Goal: Task Accomplishment & Management: Complete application form

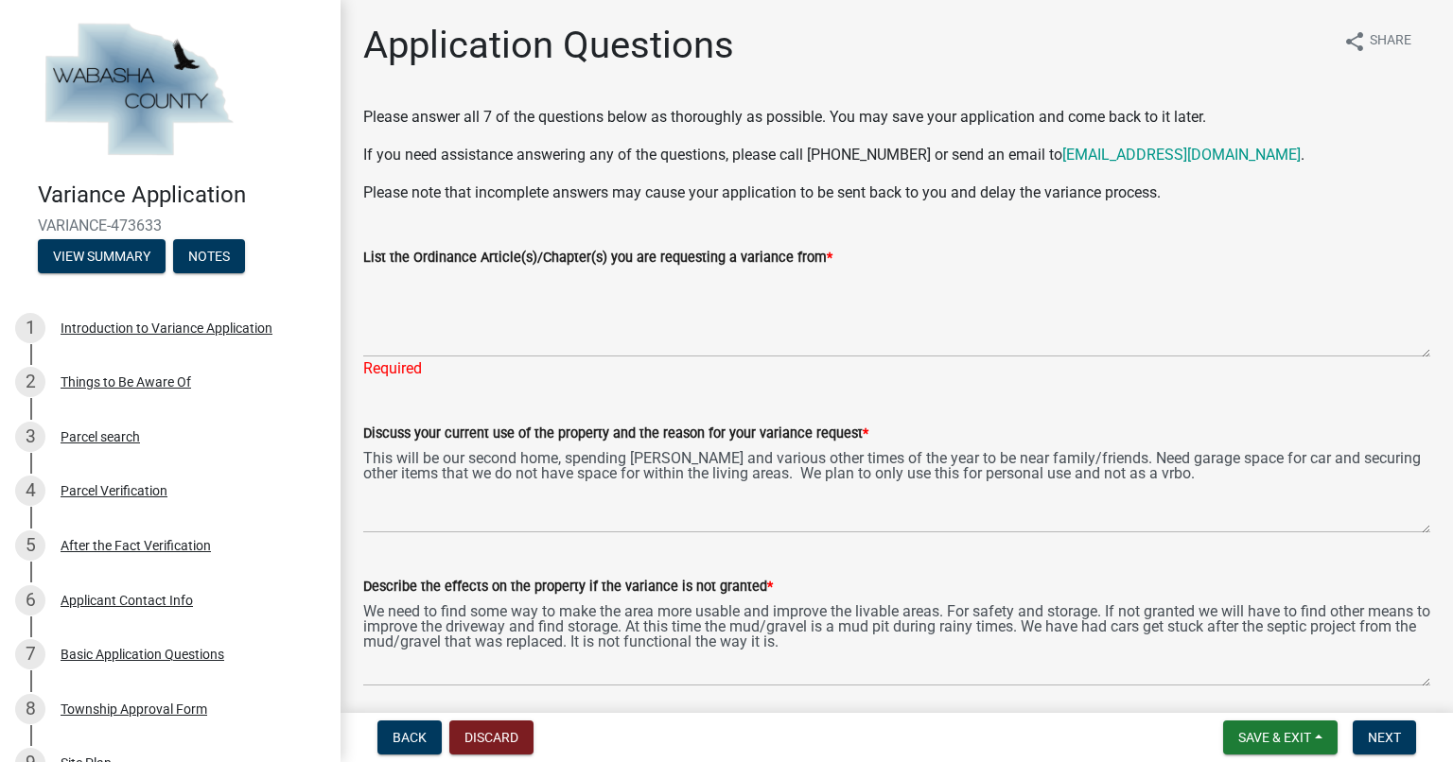
scroll to position [525, 0]
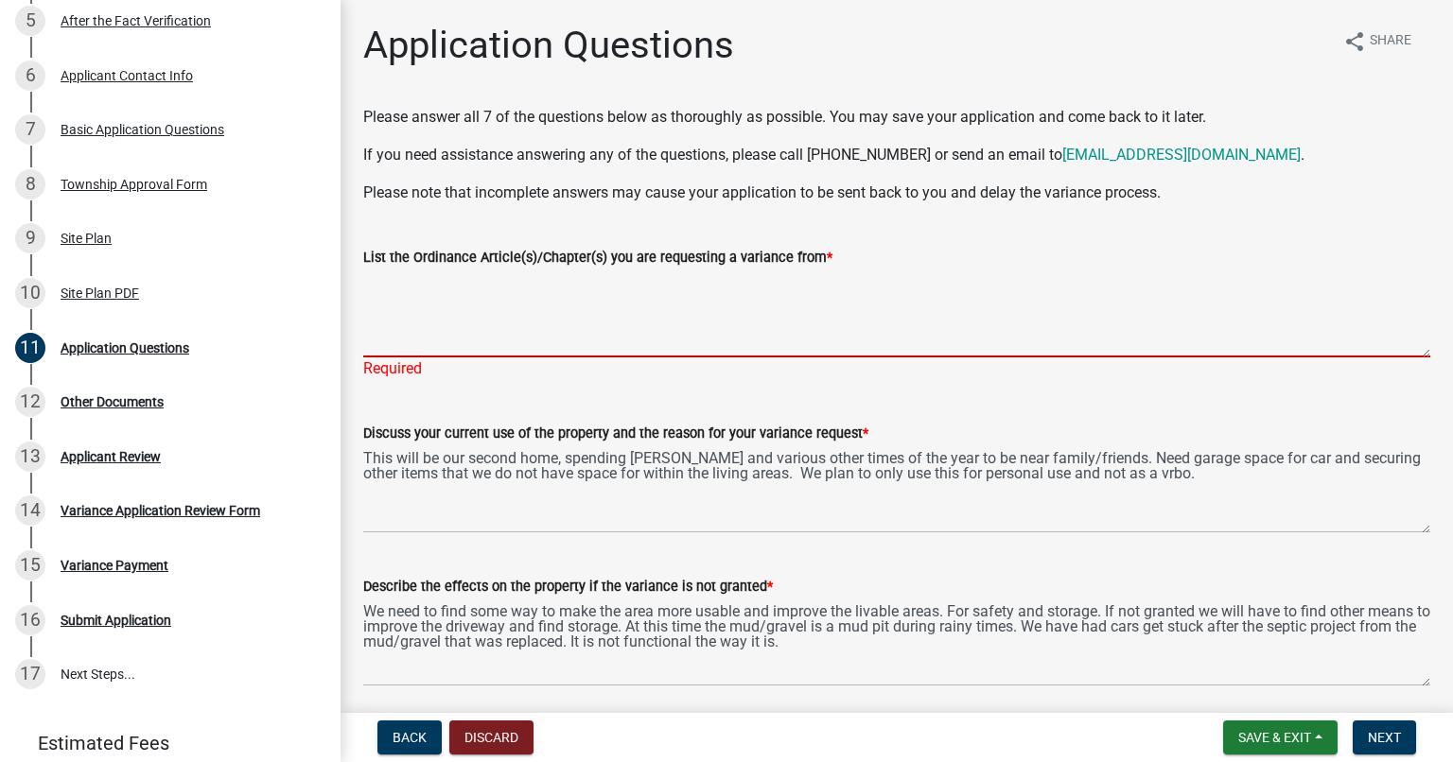
click at [416, 343] on textarea "List the Ordinance Article(s)/Chapter(s) you are requesting a variance from *" at bounding box center [896, 313] width 1067 height 89
paste textarea "1.Chapter 13.10(4)(d) for exceeding the allowed 25% impervious surface of a pro…"
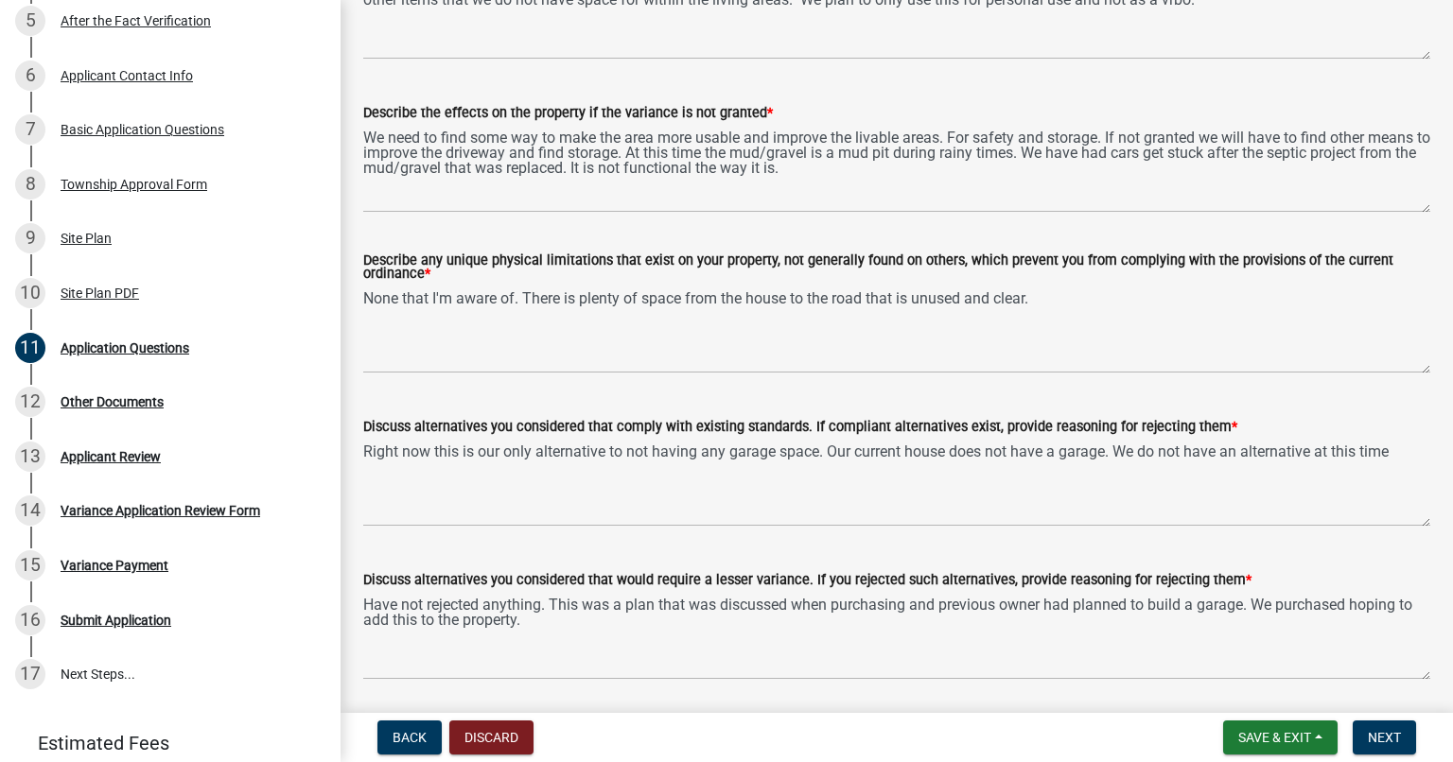
scroll to position [729, 0]
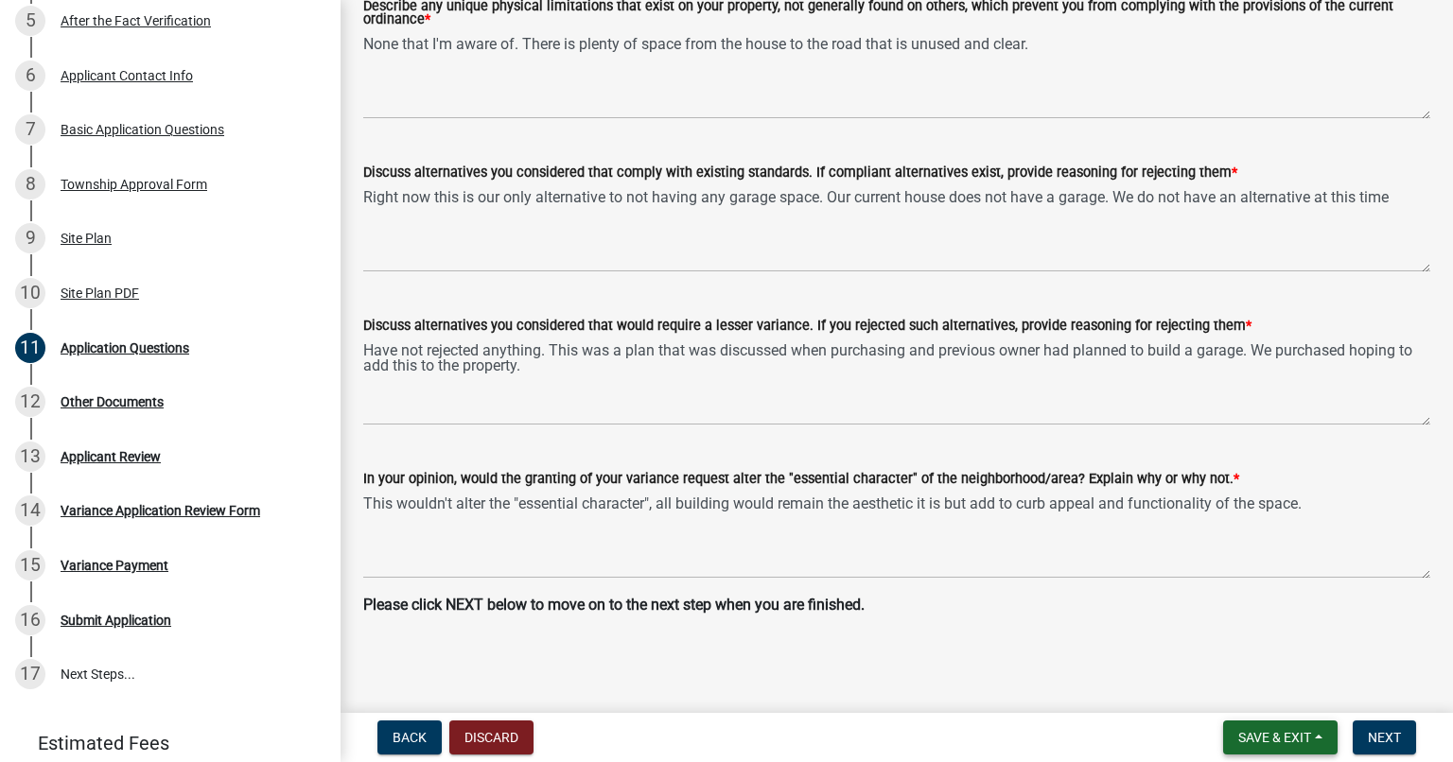
type textarea "1.Chapter 13.10(4)(d) for exceeding the allowed 25% impervious surface of a pro…"
click at [1274, 731] on span "Save & Exit" at bounding box center [1274, 737] width 73 height 15
click at [1074, 653] on main "Application Questions share Share Please answer all 7 of the questions below as…" at bounding box center [896, 353] width 1112 height 706
click at [1362, 753] on button "Next" at bounding box center [1384, 738] width 63 height 34
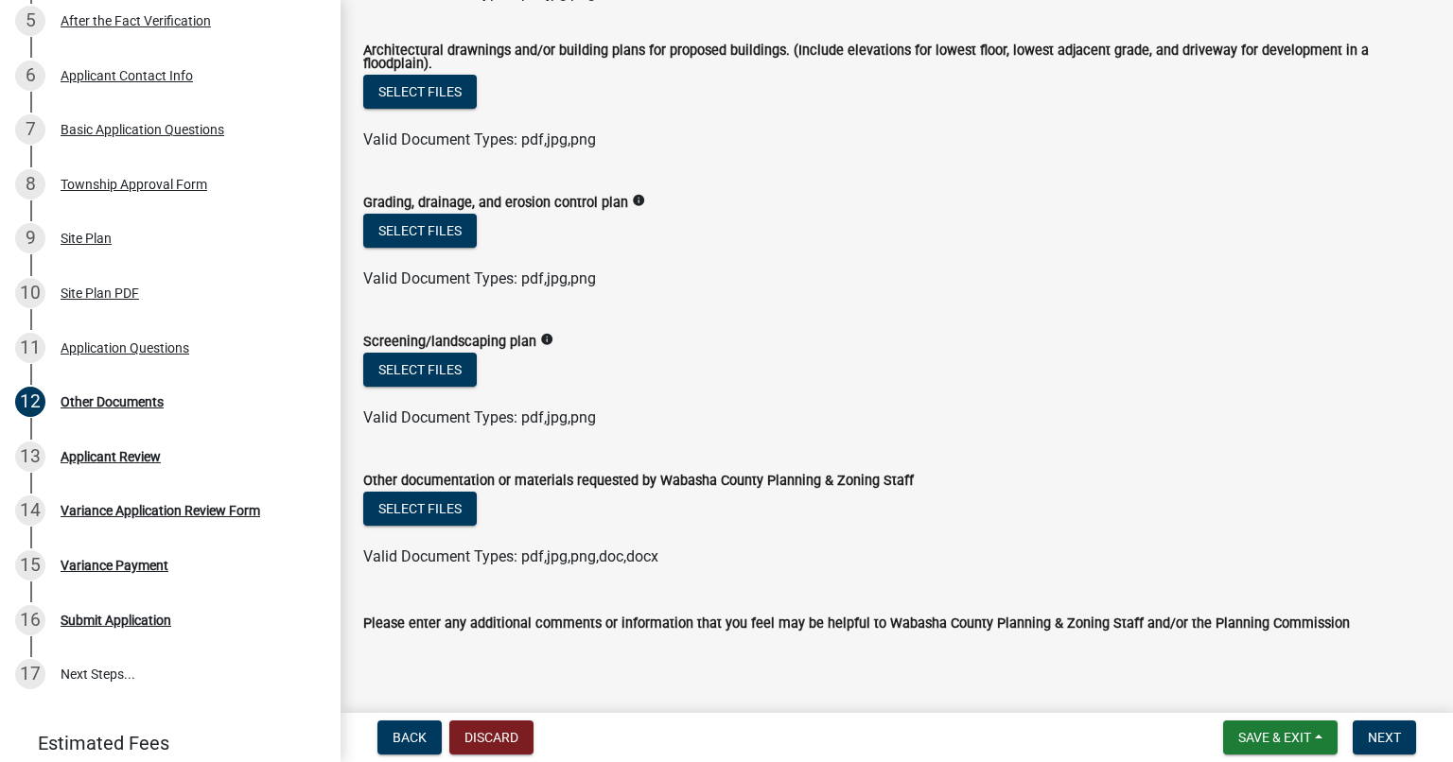
scroll to position [0, 0]
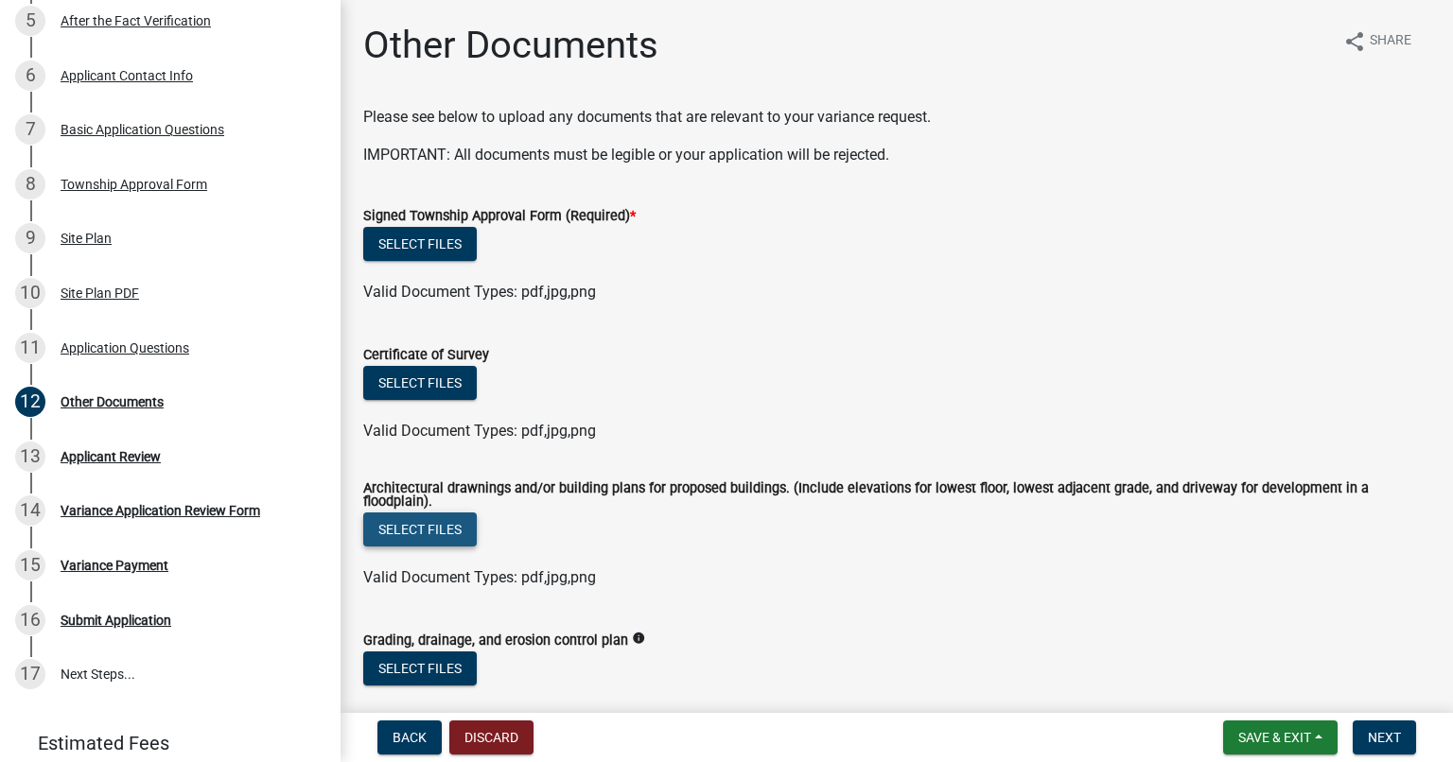
click at [413, 528] on button "Select files" at bounding box center [419, 530] width 113 height 34
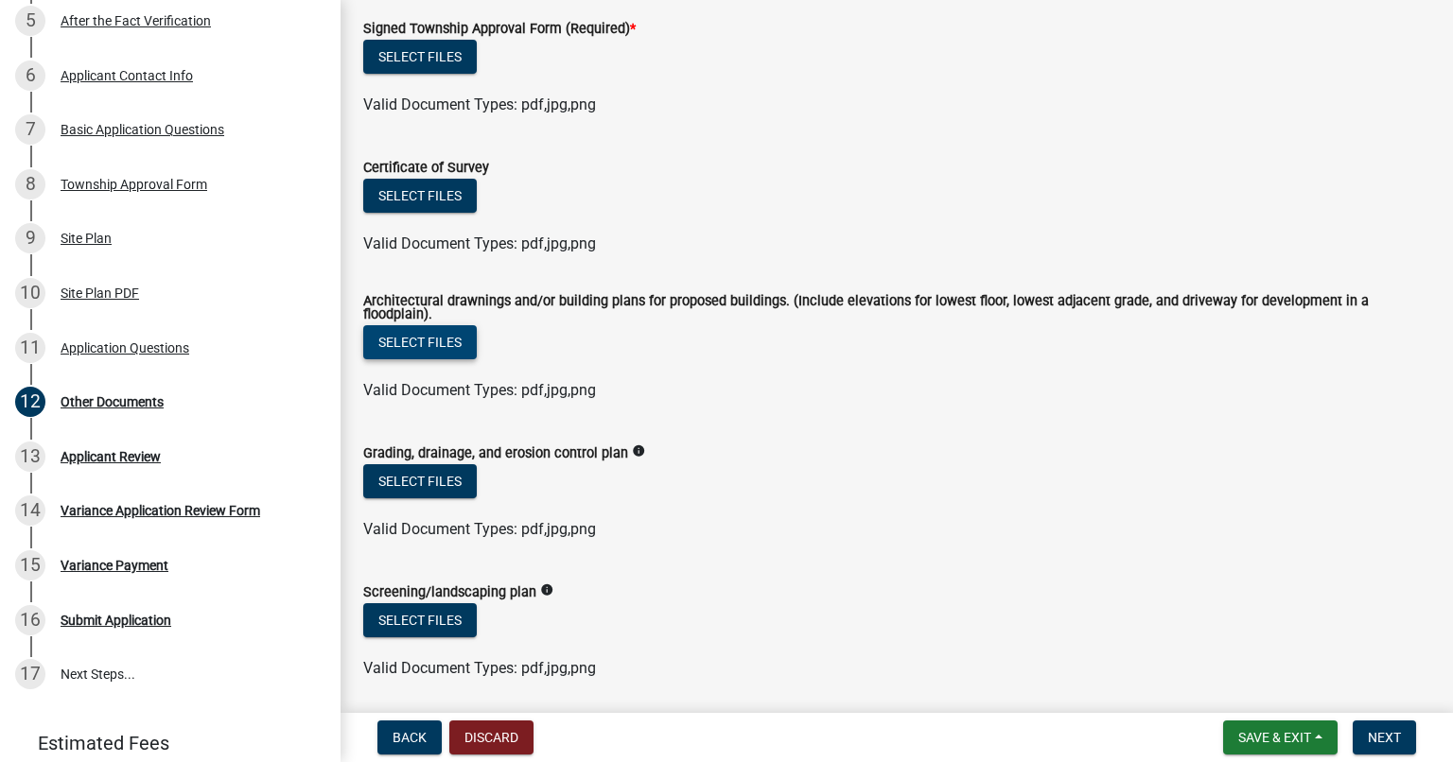
scroll to position [263, 0]
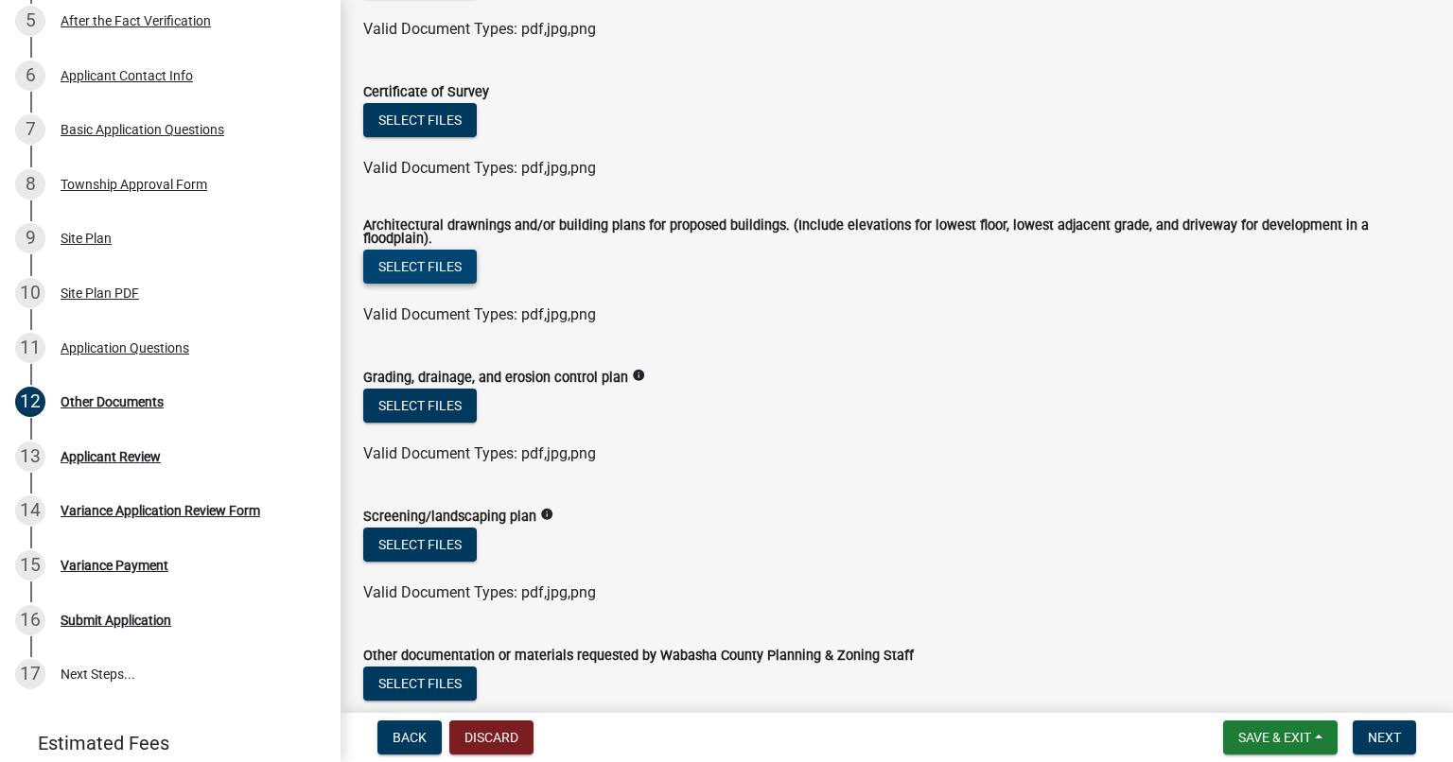
click at [429, 271] on button "Select files" at bounding box center [419, 267] width 113 height 34
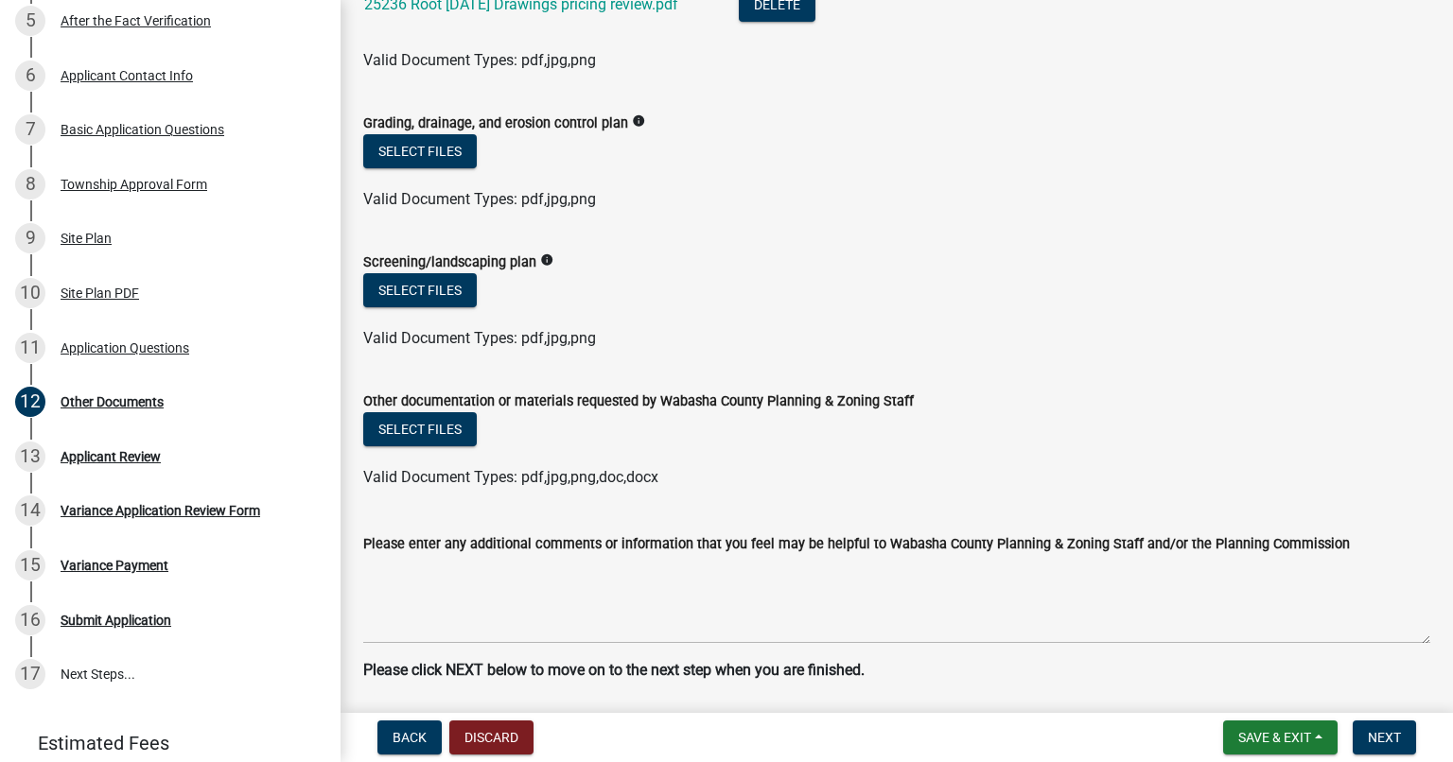
scroll to position [653, 0]
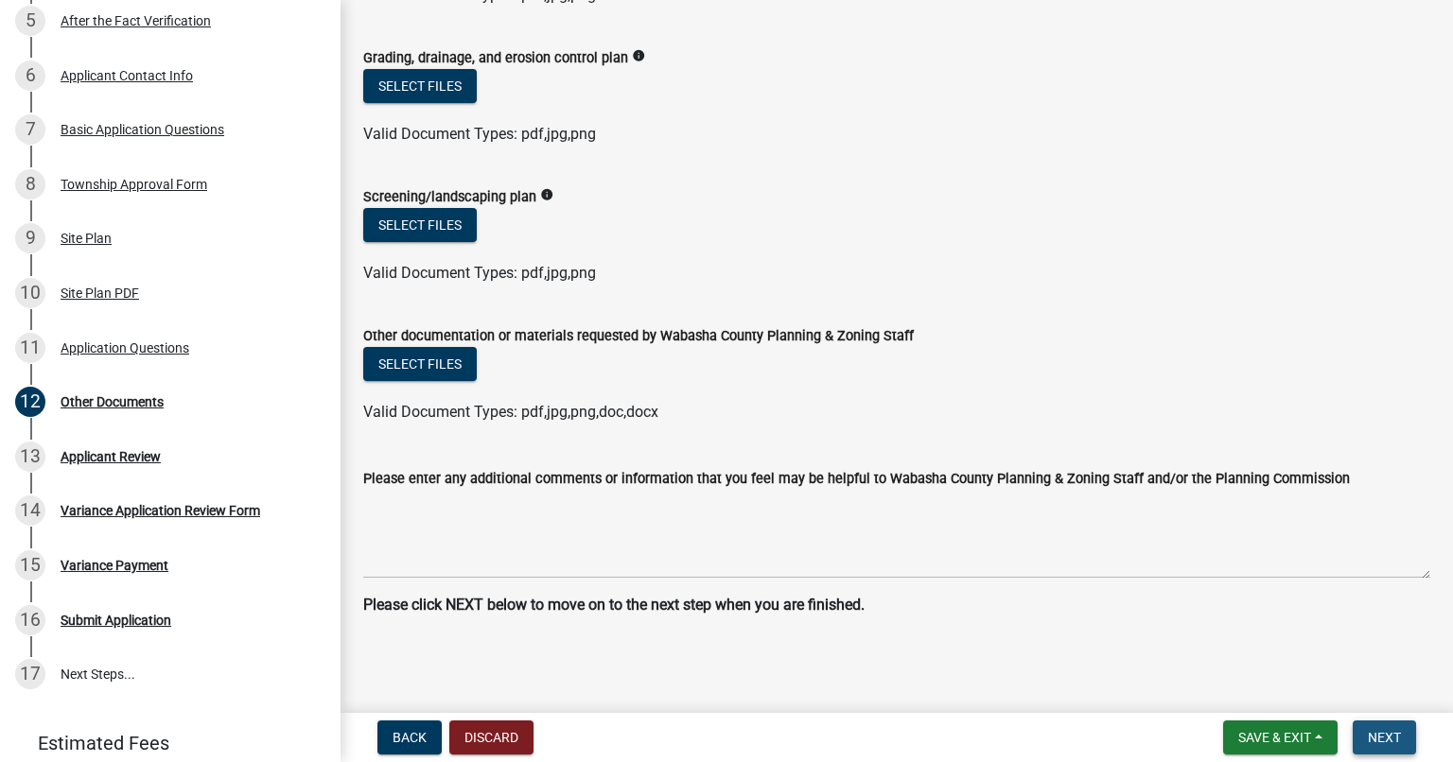
click at [1388, 736] on span "Next" at bounding box center [1384, 737] width 33 height 15
click at [1317, 735] on button "Save & Exit" at bounding box center [1280, 738] width 114 height 34
click at [1290, 645] on button "Save" at bounding box center [1261, 642] width 151 height 45
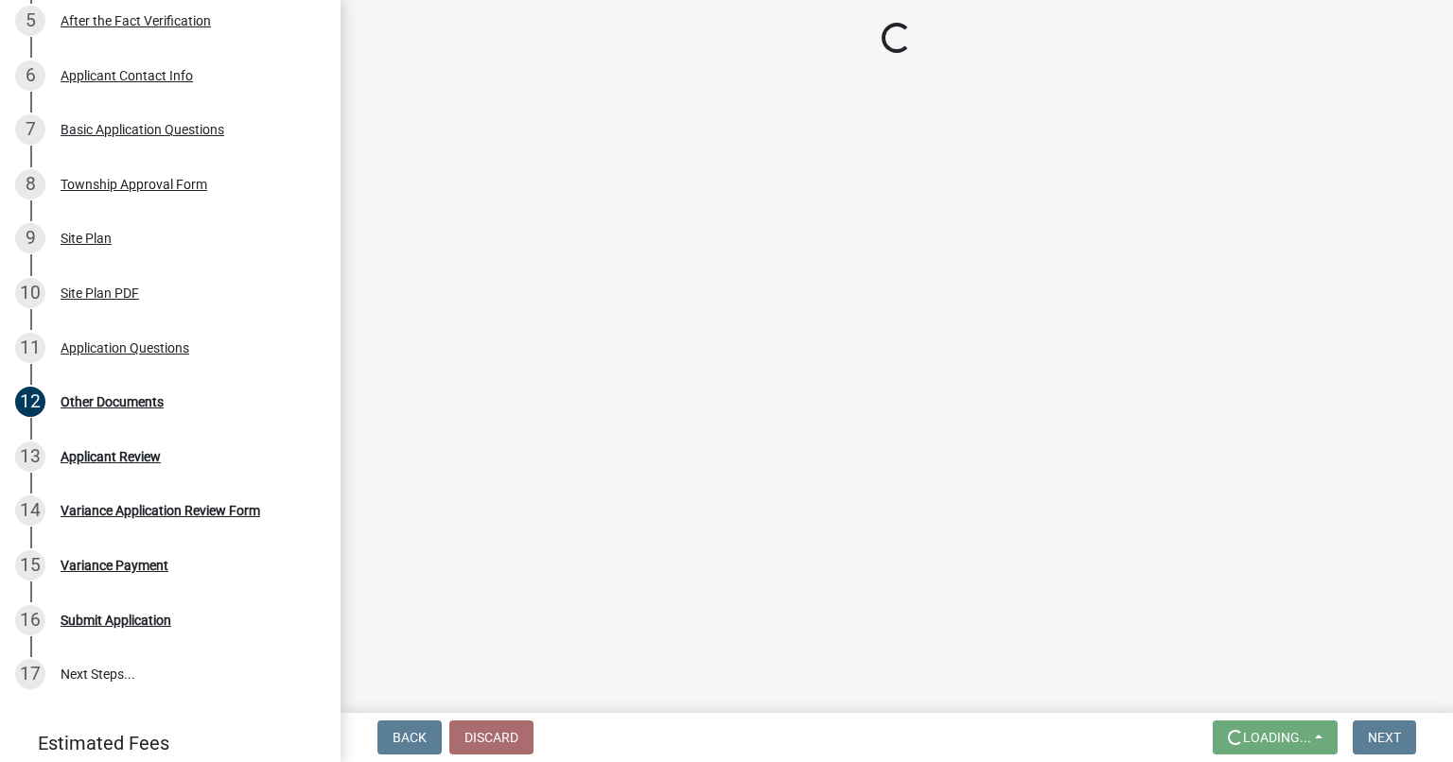
scroll to position [0, 0]
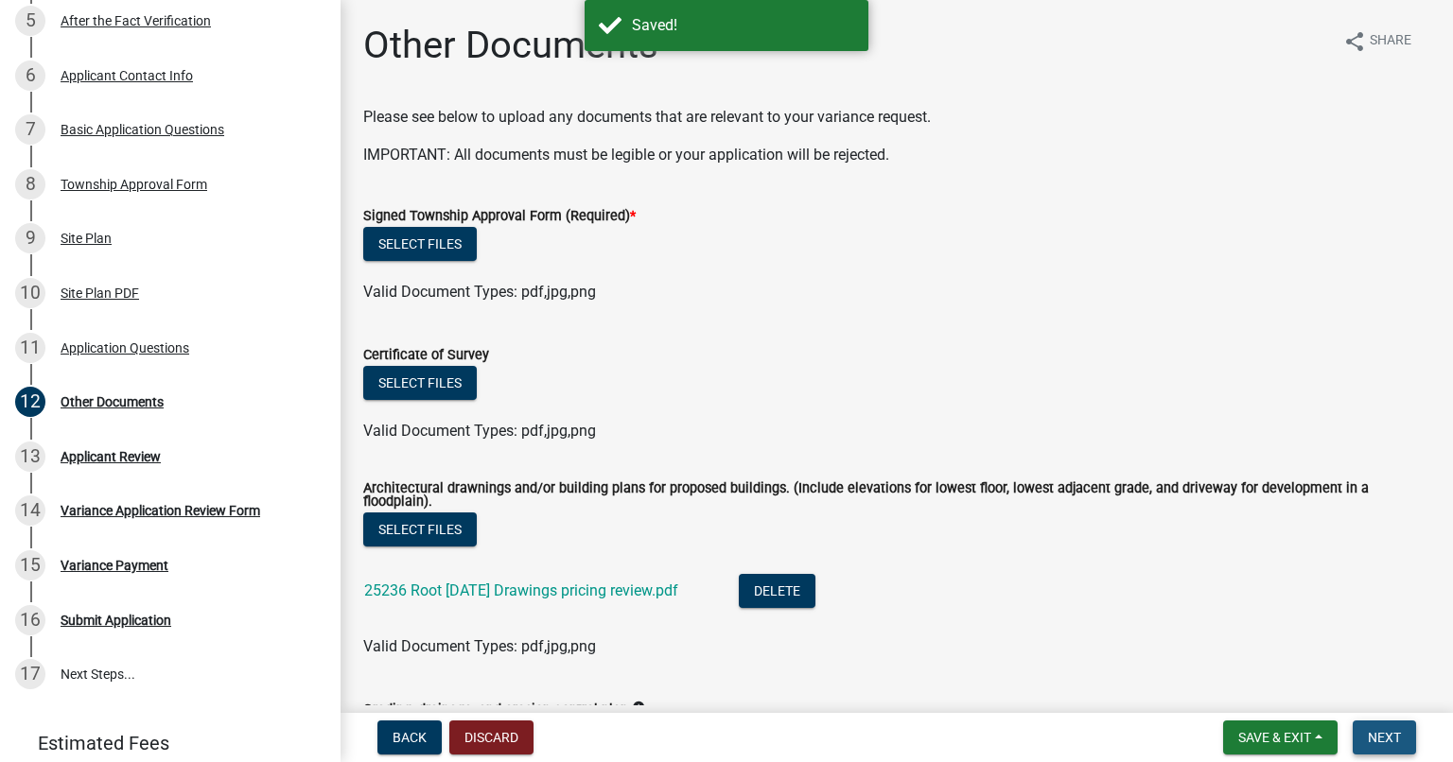
click at [1385, 733] on span "Next" at bounding box center [1384, 737] width 33 height 15
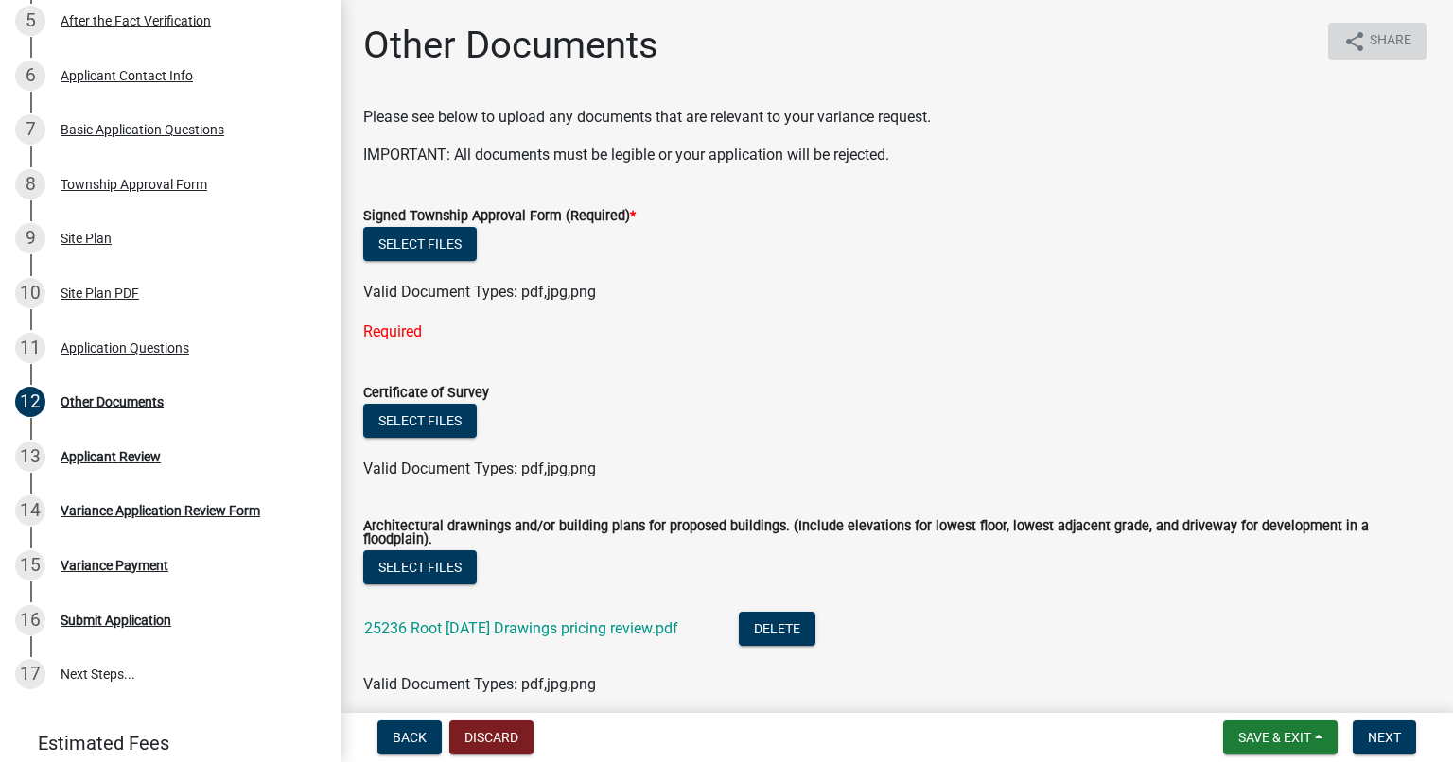
click at [1370, 39] on span "Share" at bounding box center [1391, 41] width 42 height 23
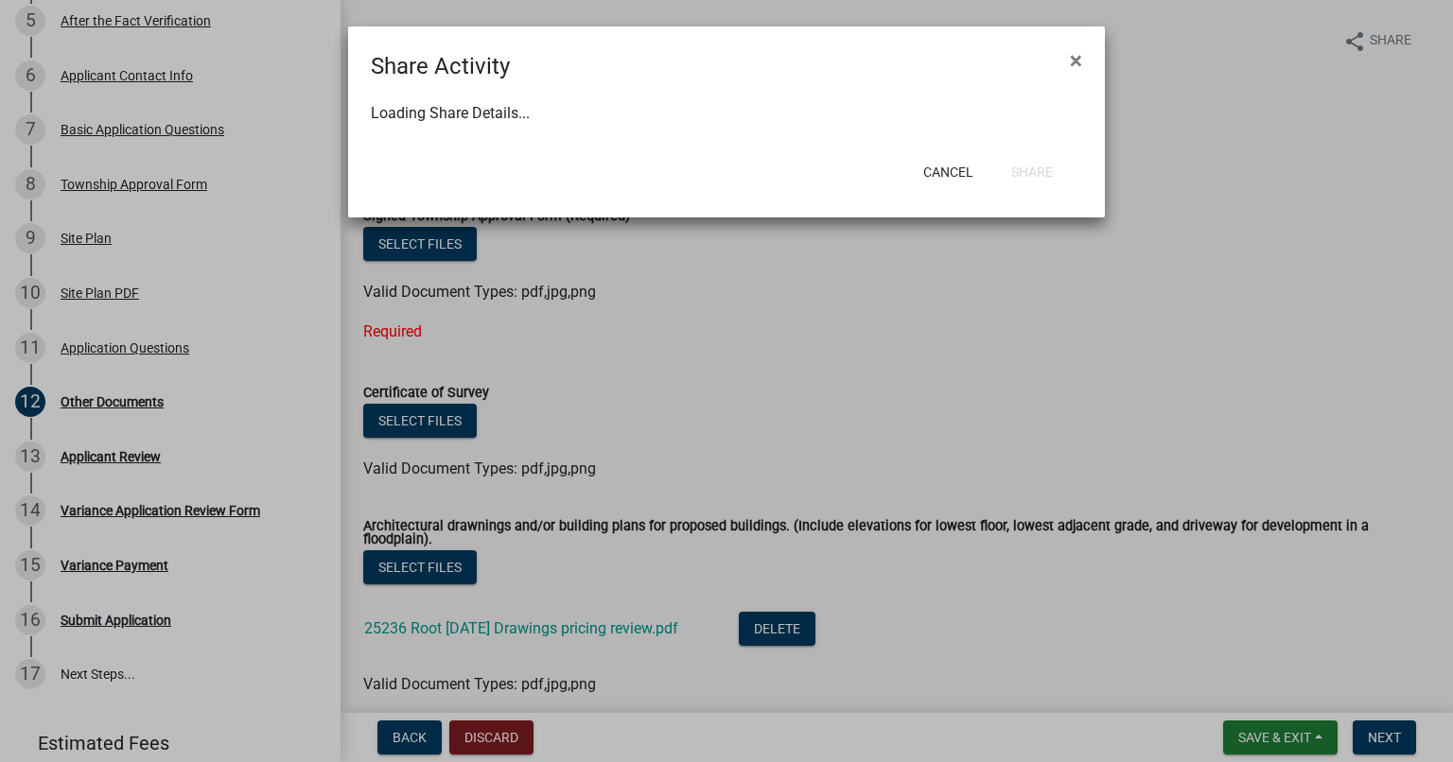
select select "1"
select select "0"
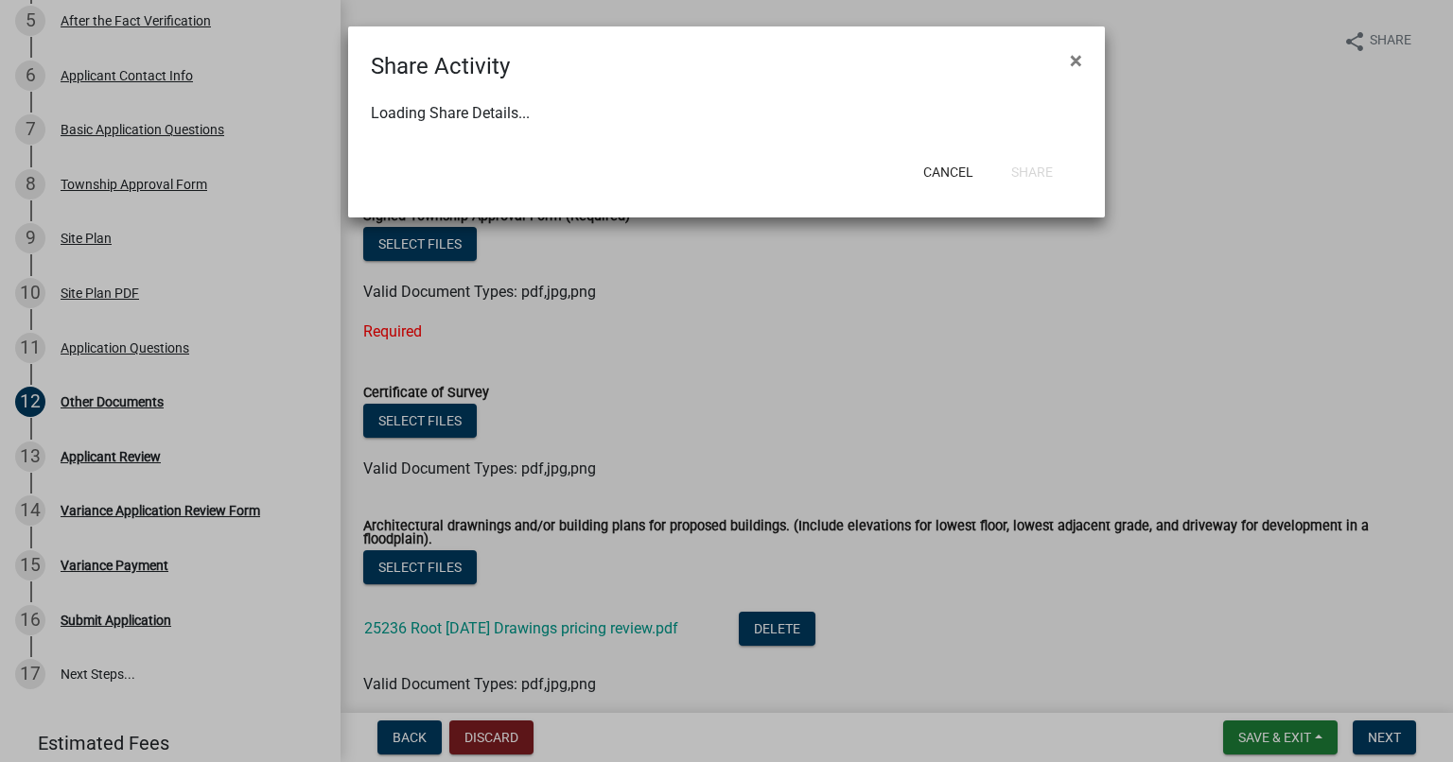
select select "0"
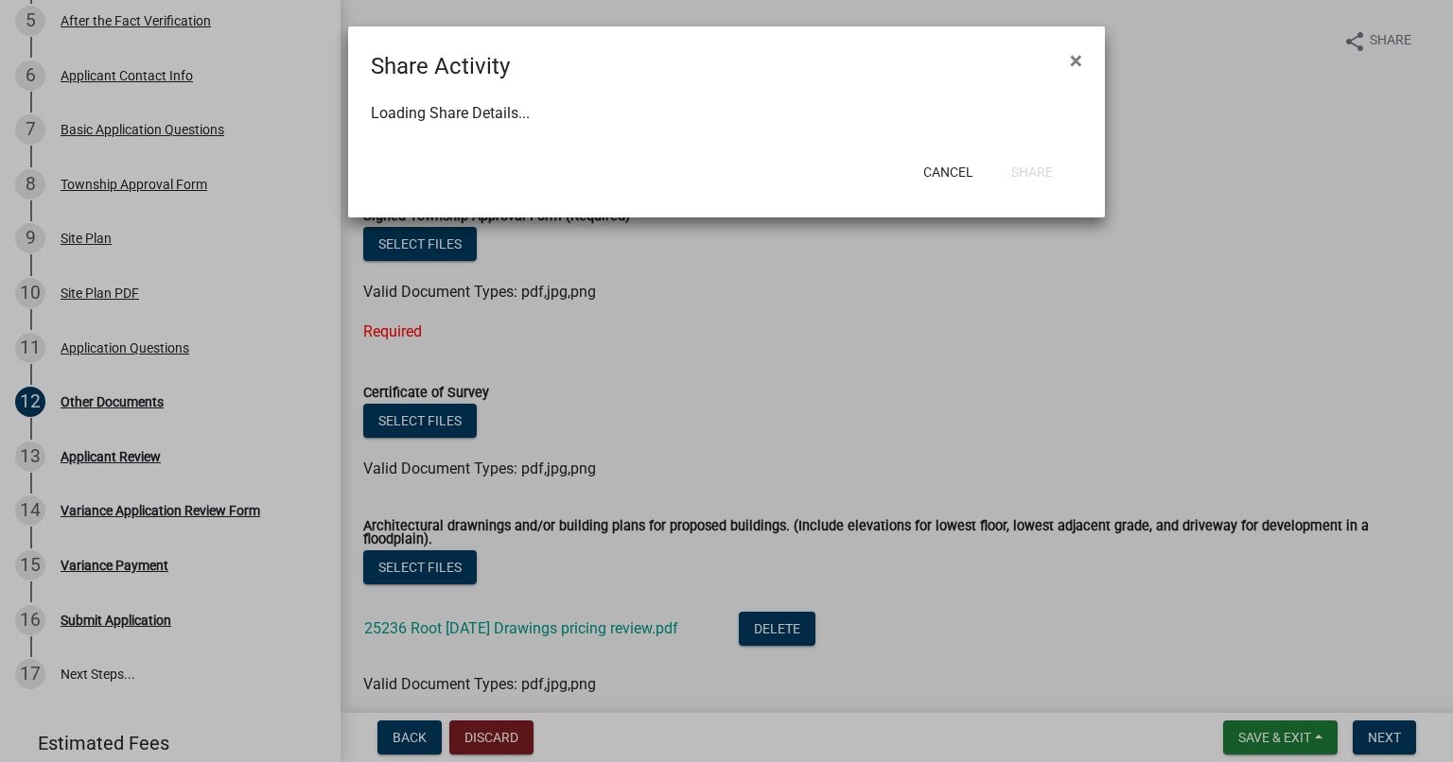
select select "0"
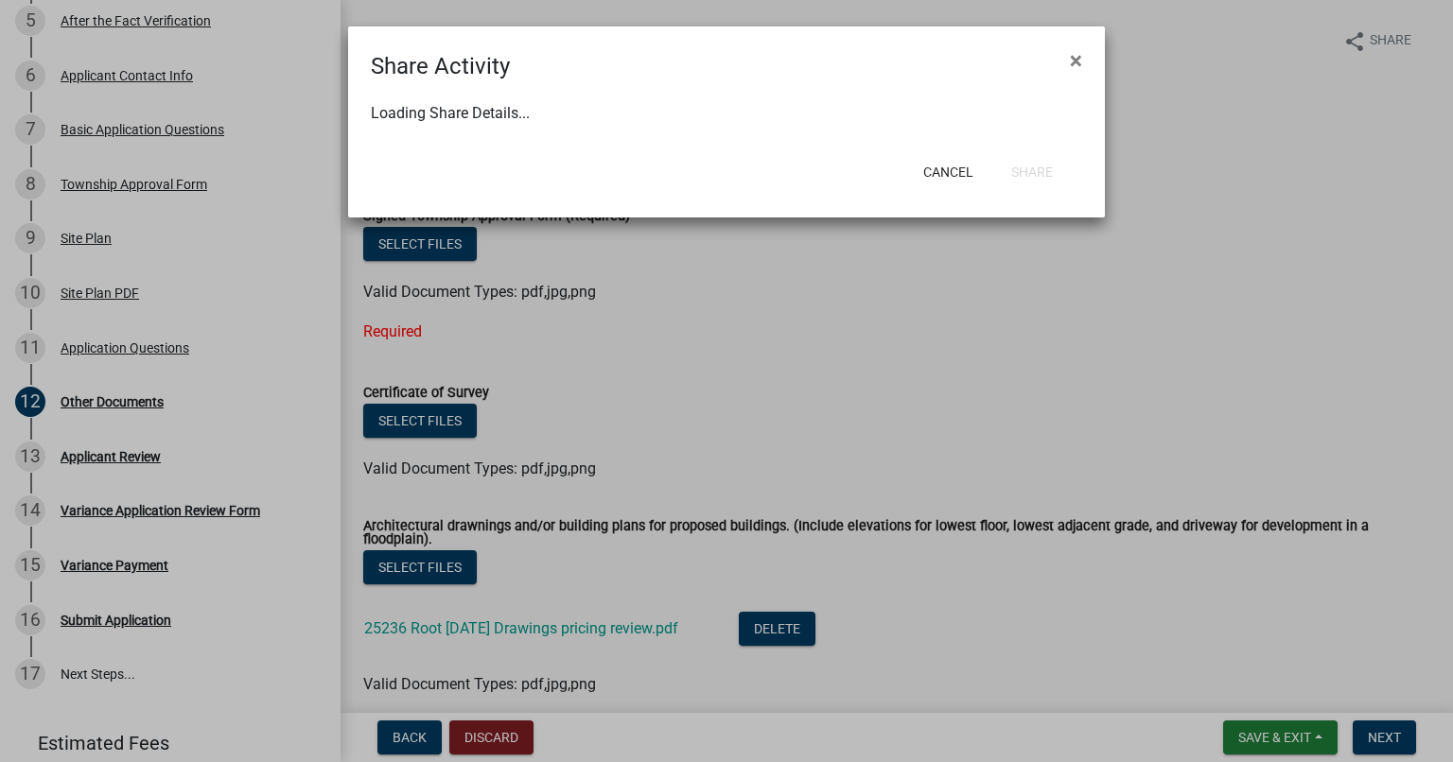
select select "0"
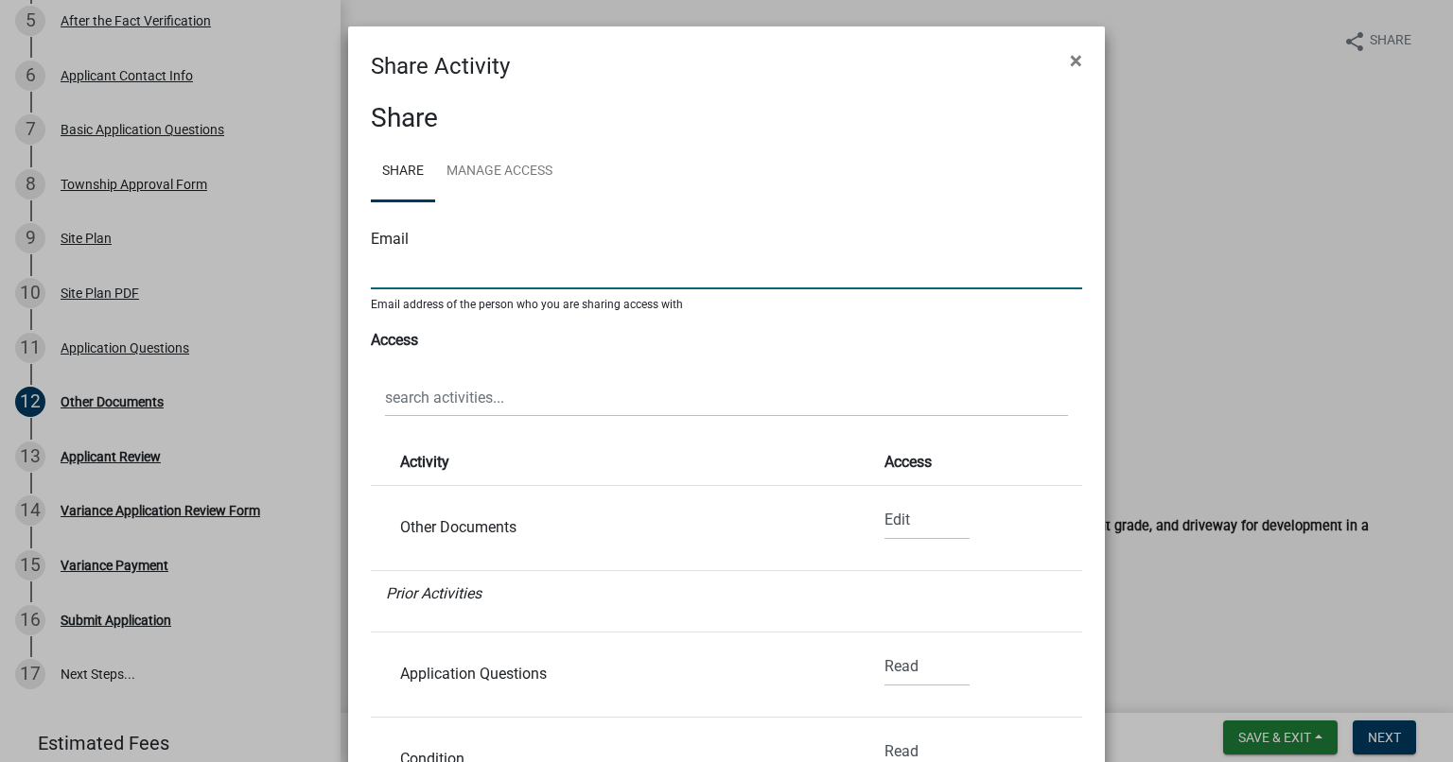
click at [467, 268] on input "text" at bounding box center [726, 270] width 711 height 39
paste input "contact@pegramdexter.com"
type input "contact@pegramdexter.com"
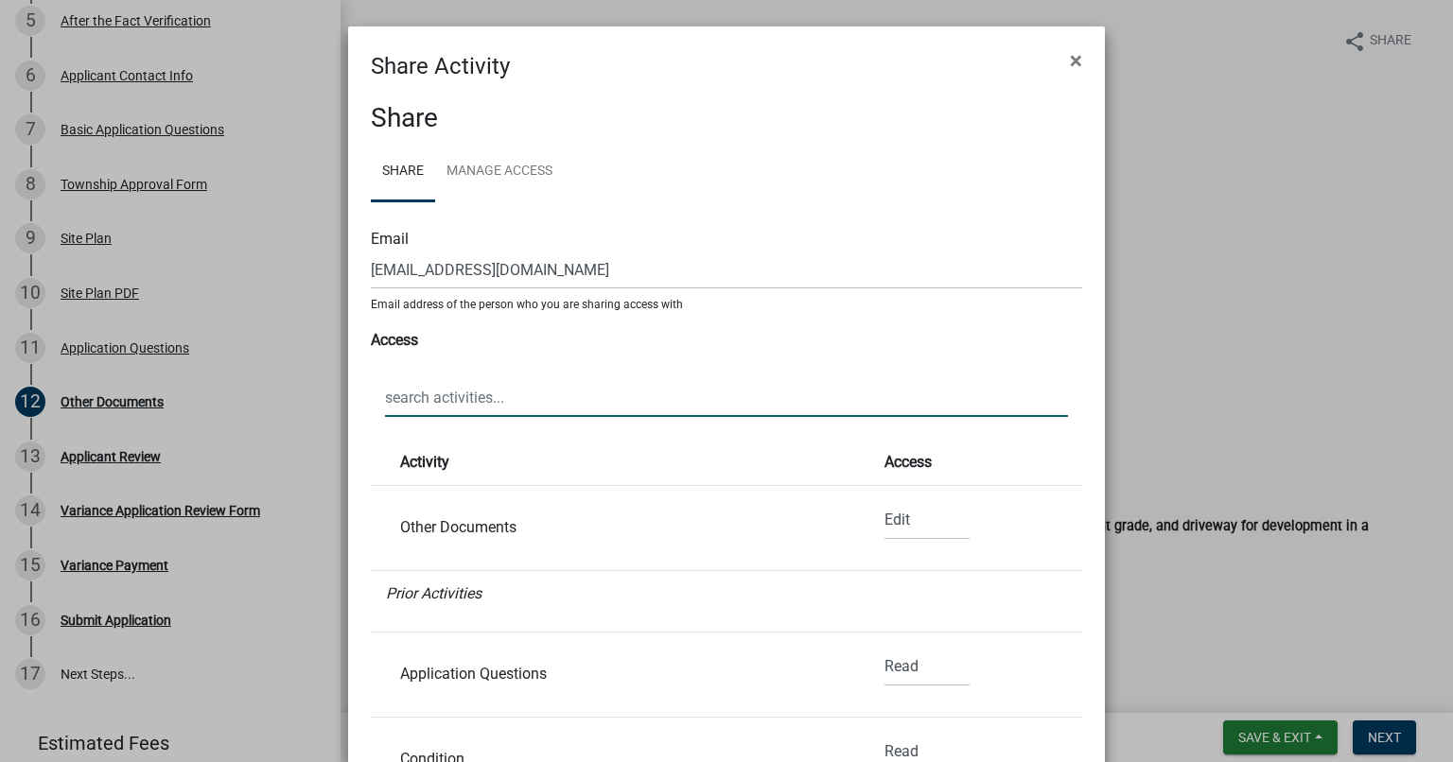
click at [485, 389] on input "text" at bounding box center [726, 397] width 683 height 39
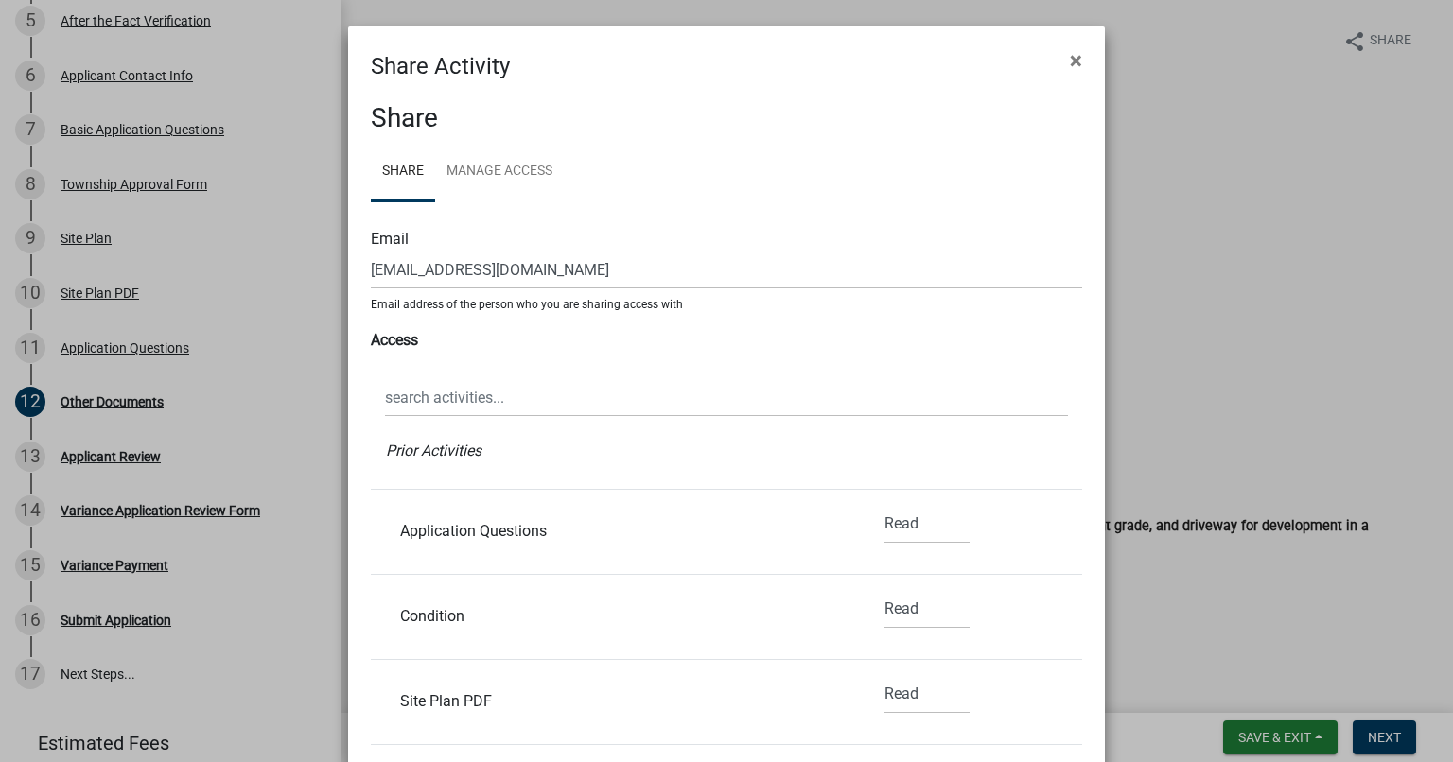
scroll to position [151, 0]
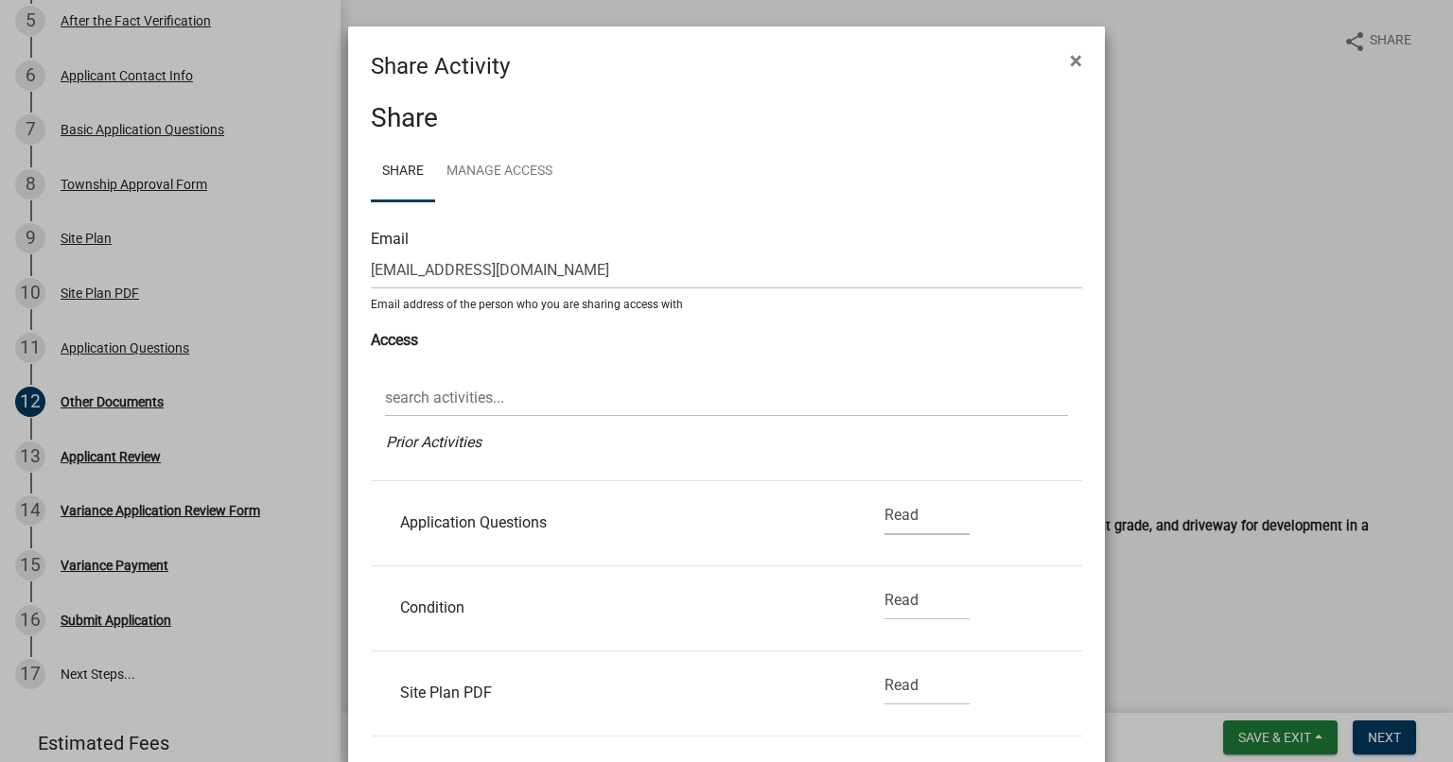
click at [902, 522] on select "None Read Edit" at bounding box center [926, 516] width 85 height 39
select select "1"
click at [884, 497] on select "None Read Edit" at bounding box center [926, 516] width 85 height 39
click at [904, 601] on select "None Read Edit" at bounding box center [926, 601] width 85 height 39
select select "1"
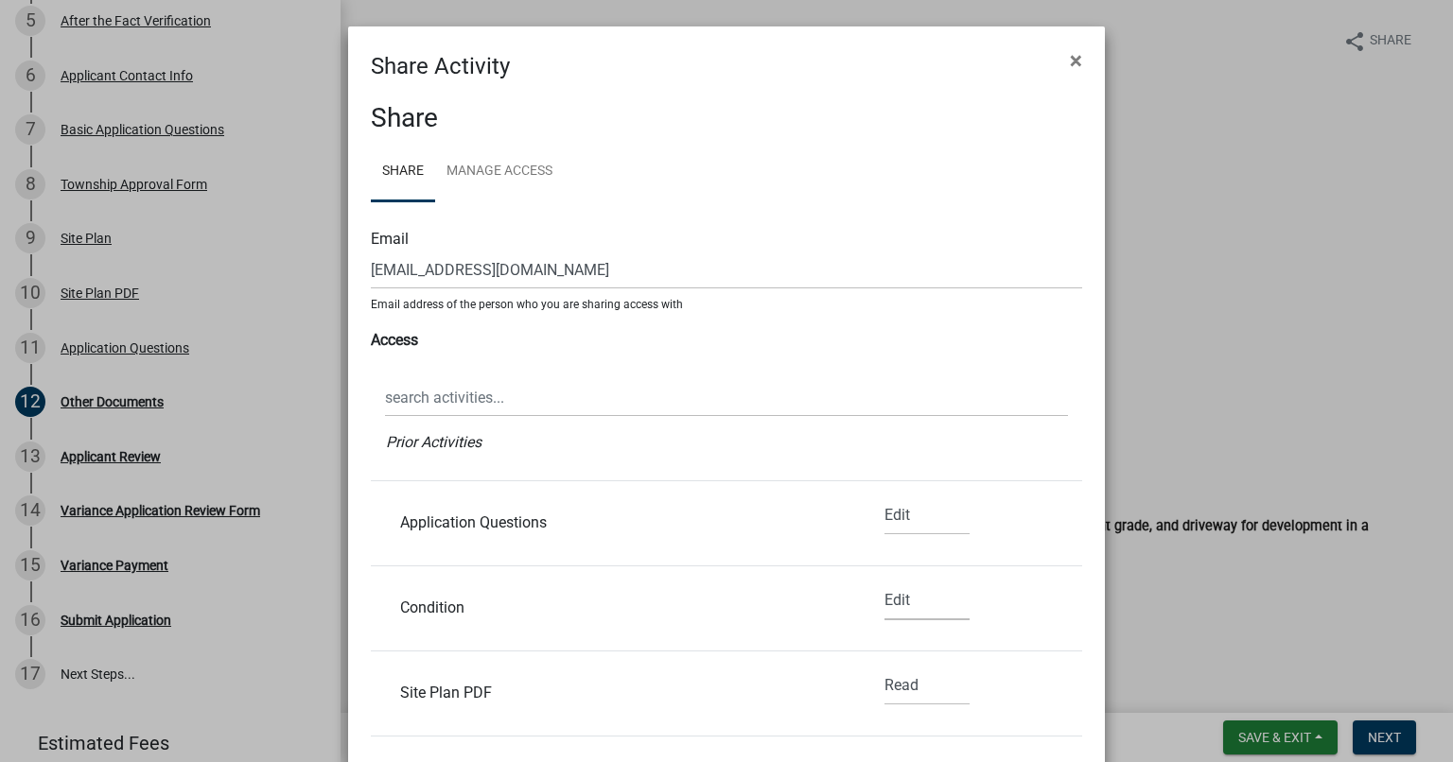
click at [884, 582] on select "None Read Edit" at bounding box center [926, 601] width 85 height 39
drag, startPoint x: 1074, startPoint y: 562, endPoint x: 1071, endPoint y: 621, distance: 59.7
click at [1071, 621] on div "Share Share Manage Access Email contact@pegramdexter.com Email address of the p…" at bounding box center [726, 552] width 757 height 939
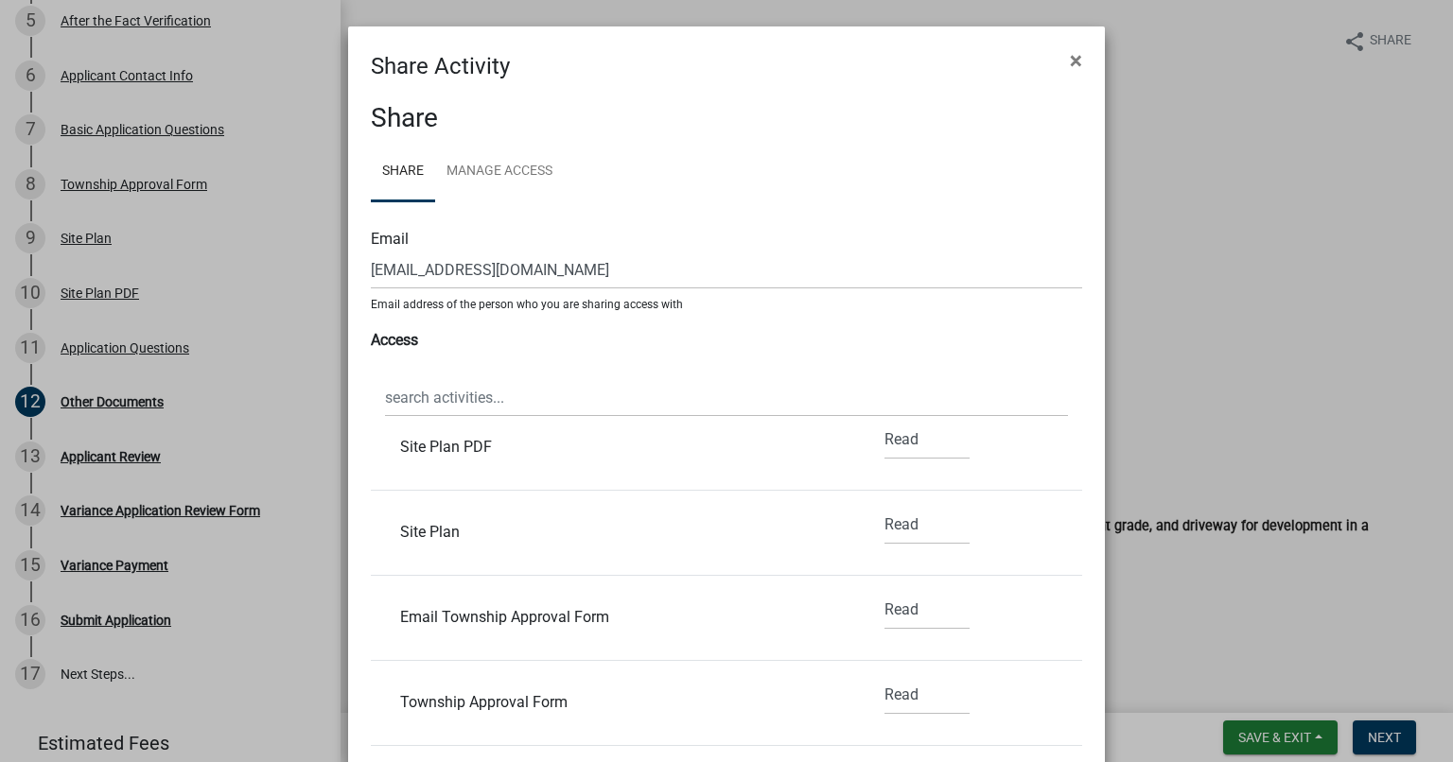
scroll to position [358, 0]
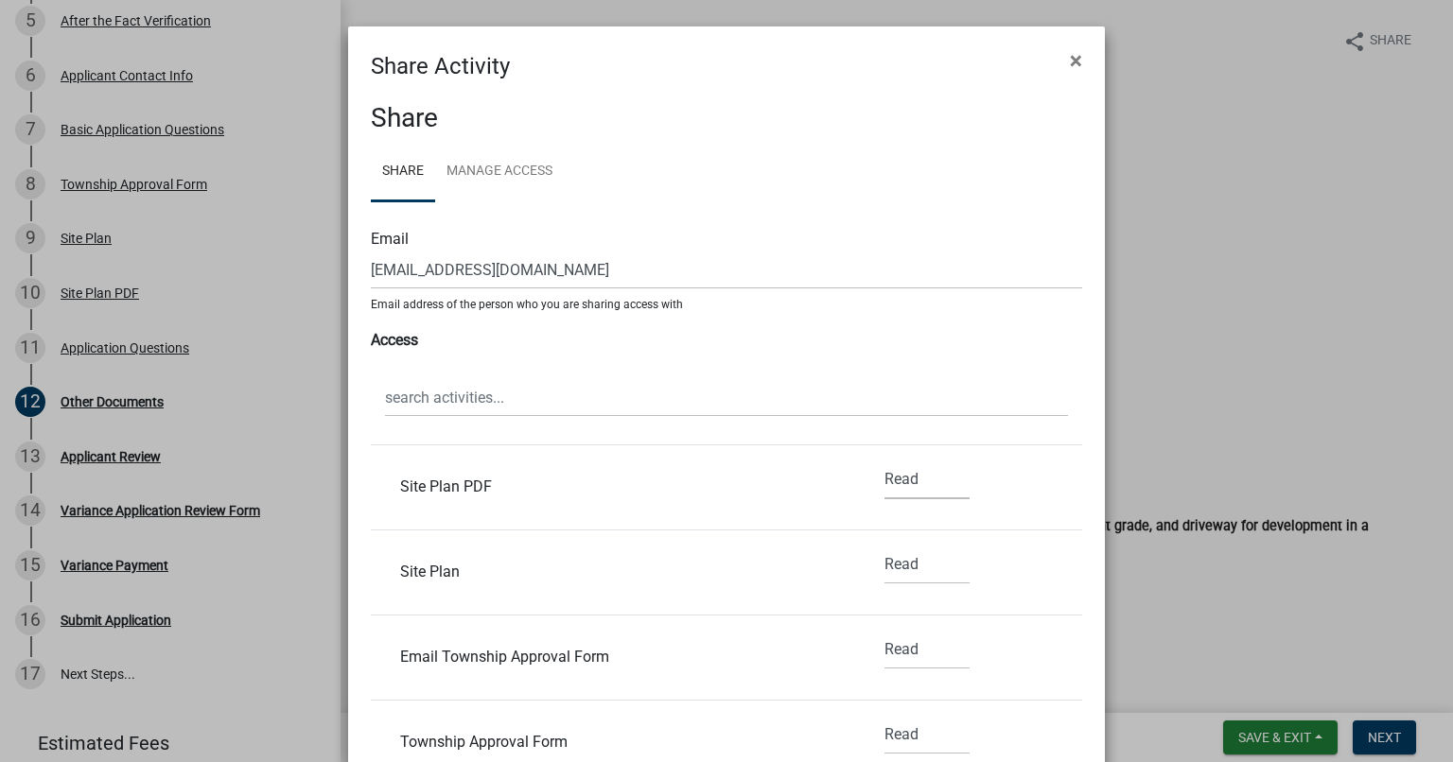
click at [885, 483] on select "None Read Edit" at bounding box center [926, 480] width 85 height 39
select select "1"
click at [884, 461] on select "None Read Edit" at bounding box center [926, 480] width 85 height 39
click at [897, 557] on select "None Read Edit" at bounding box center [926, 565] width 85 height 39
select select "1"
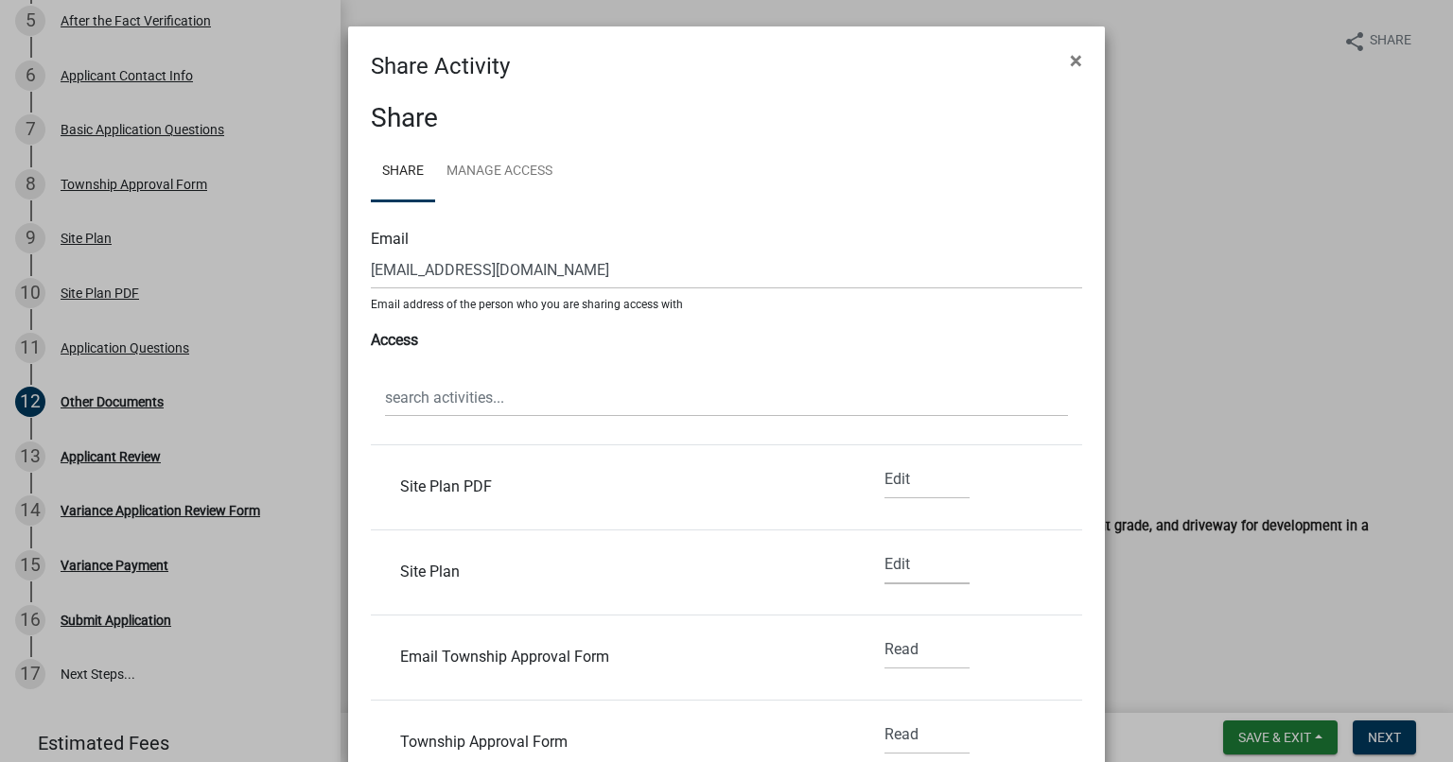
click at [884, 546] on select "None Read Edit" at bounding box center [926, 565] width 85 height 39
click at [892, 652] on select "None Read Edit" at bounding box center [926, 650] width 85 height 39
select select "1"
click at [884, 631] on select "None Read Edit" at bounding box center [926, 650] width 85 height 39
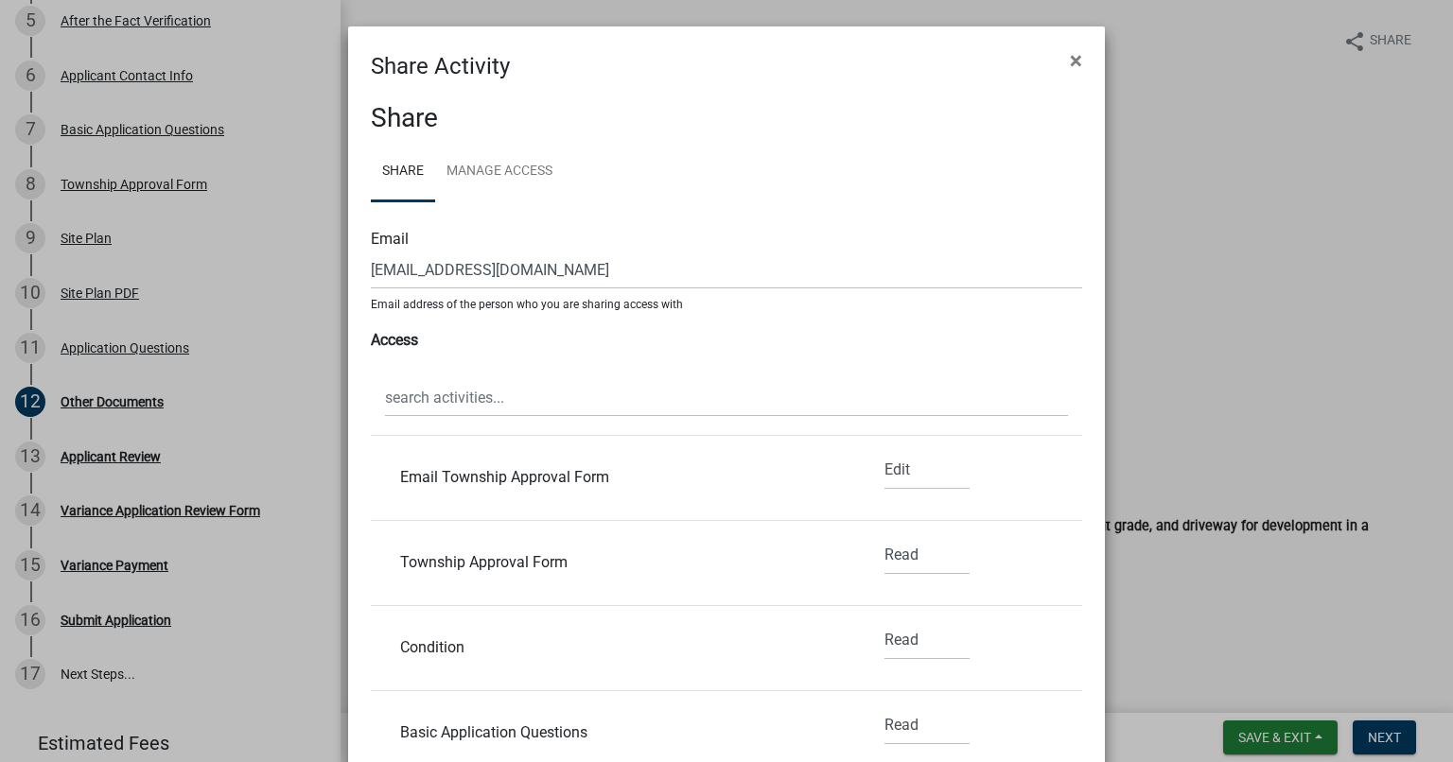
scroll to position [530, 0]
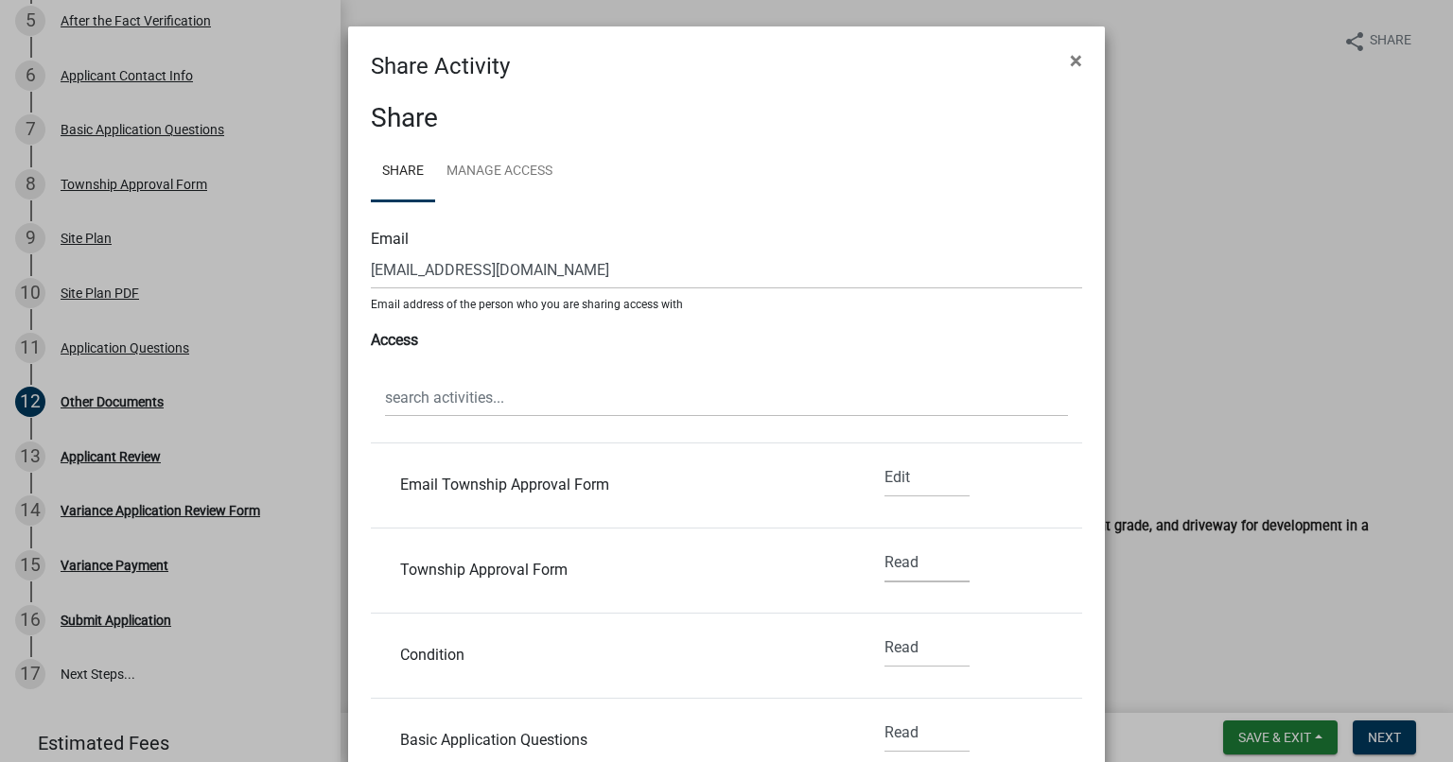
click at [897, 562] on select "None Read Edit" at bounding box center [926, 563] width 85 height 39
select select "1"
click at [884, 544] on select "None Read Edit" at bounding box center [926, 563] width 85 height 39
click at [894, 655] on select "None Read Edit" at bounding box center [926, 648] width 85 height 39
select select "1"
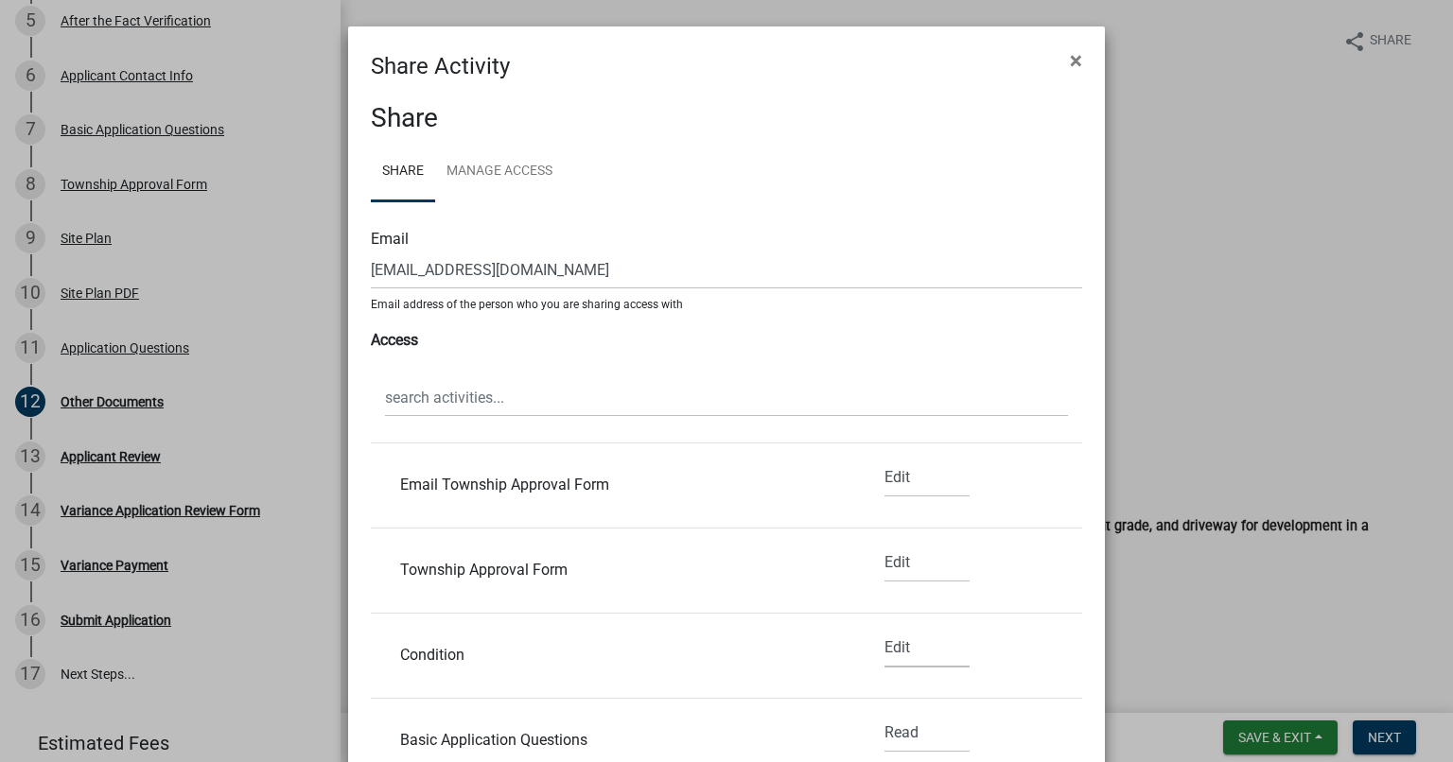
click at [884, 629] on select "None Read Edit" at bounding box center [926, 648] width 85 height 39
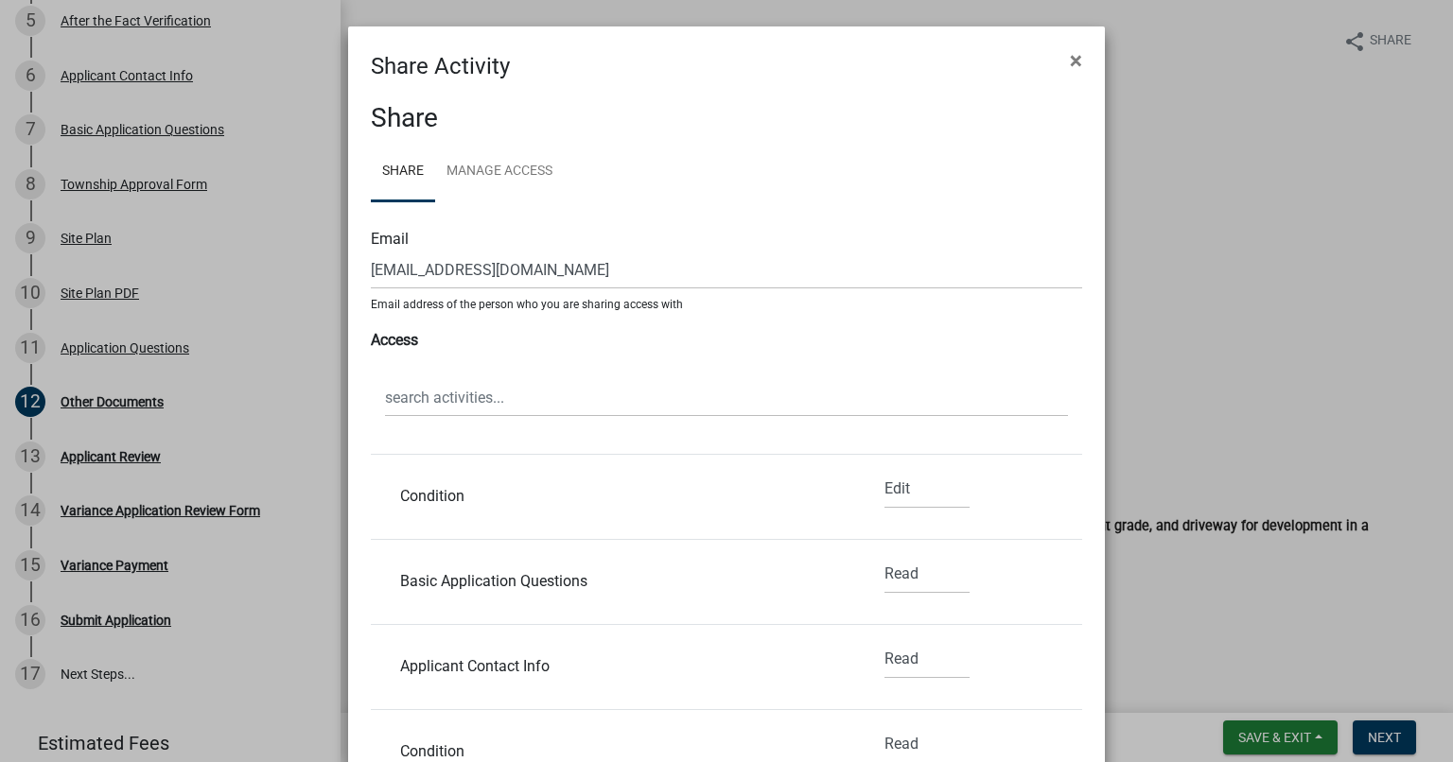
scroll to position [644, 0]
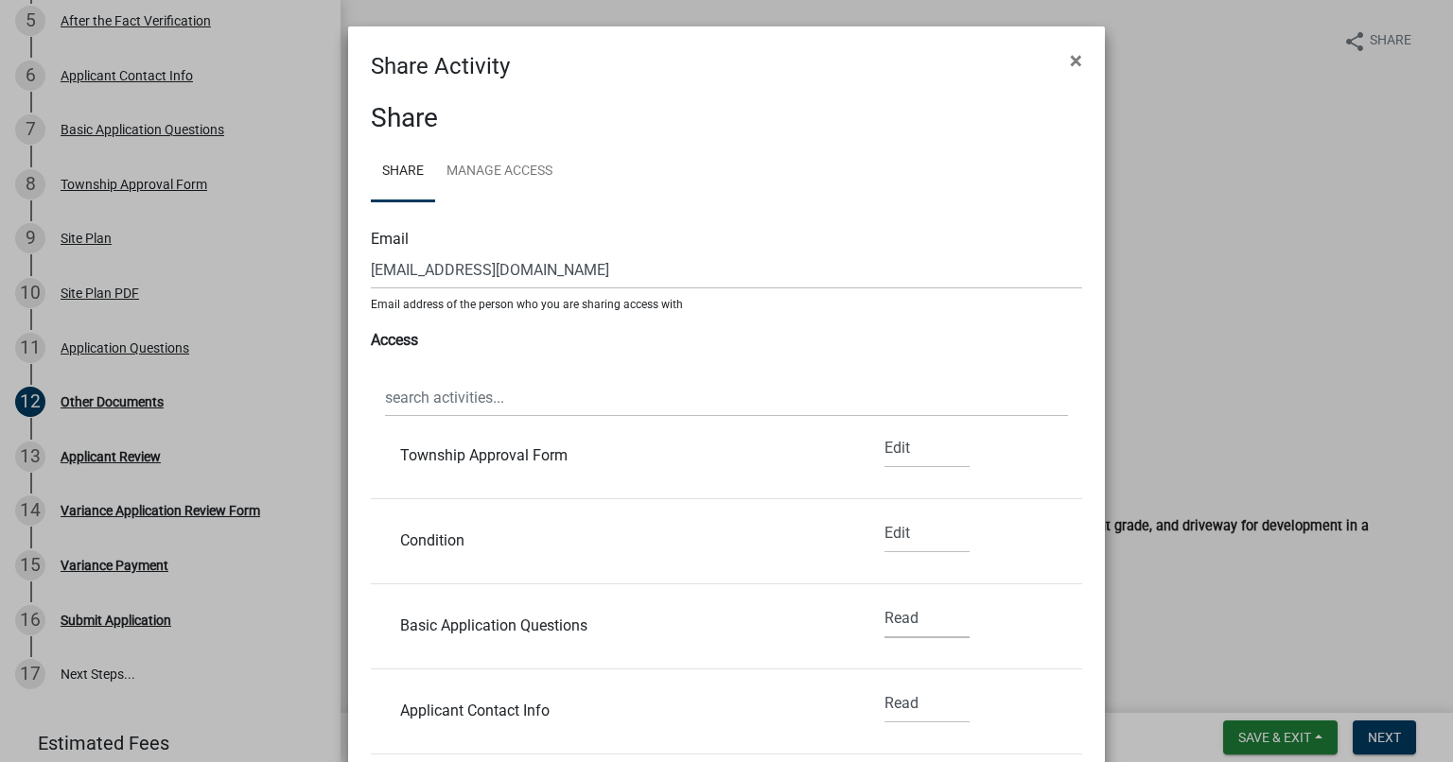
click at [893, 618] on select "None Read Edit" at bounding box center [926, 619] width 85 height 39
select select "1"
click at [884, 600] on select "None Read Edit" at bounding box center [926, 619] width 85 height 39
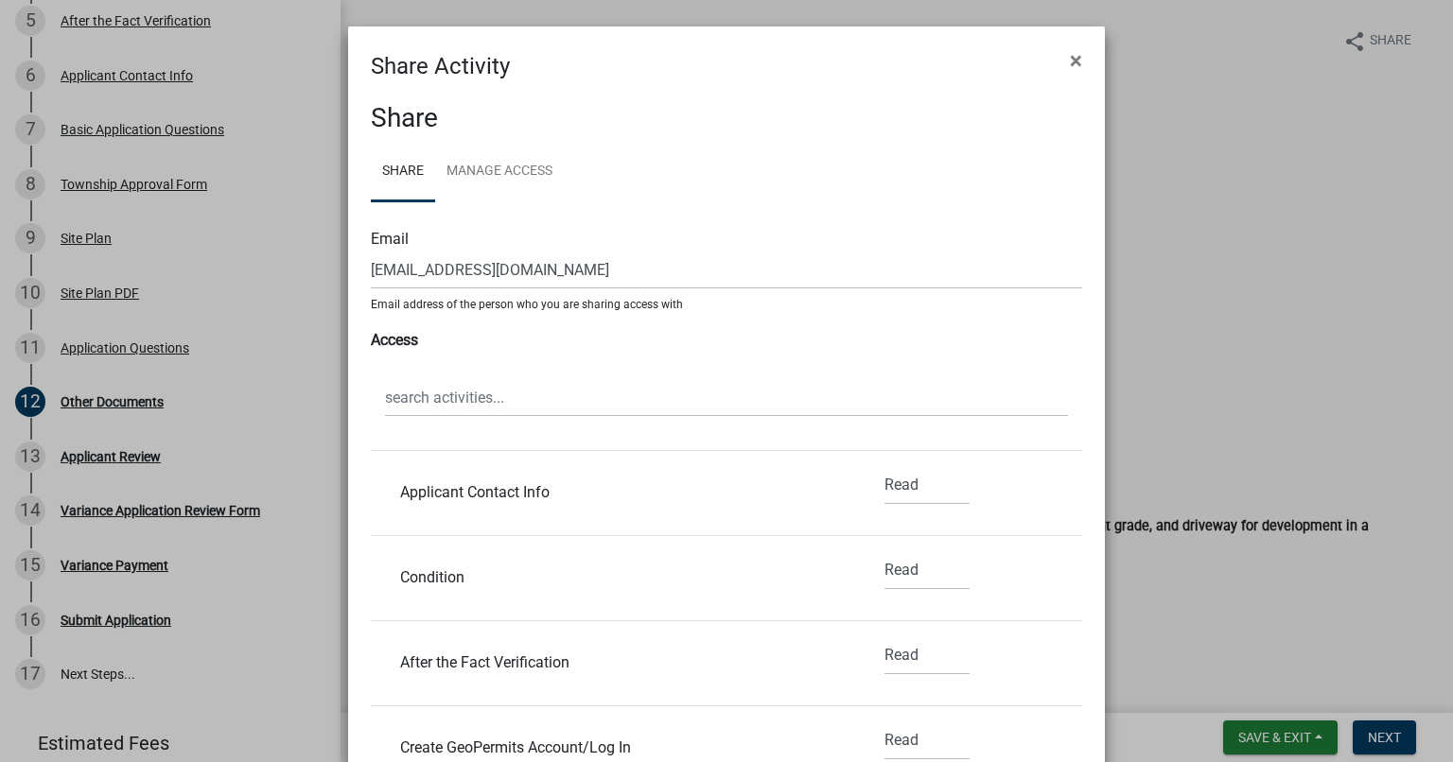
scroll to position [887, 0]
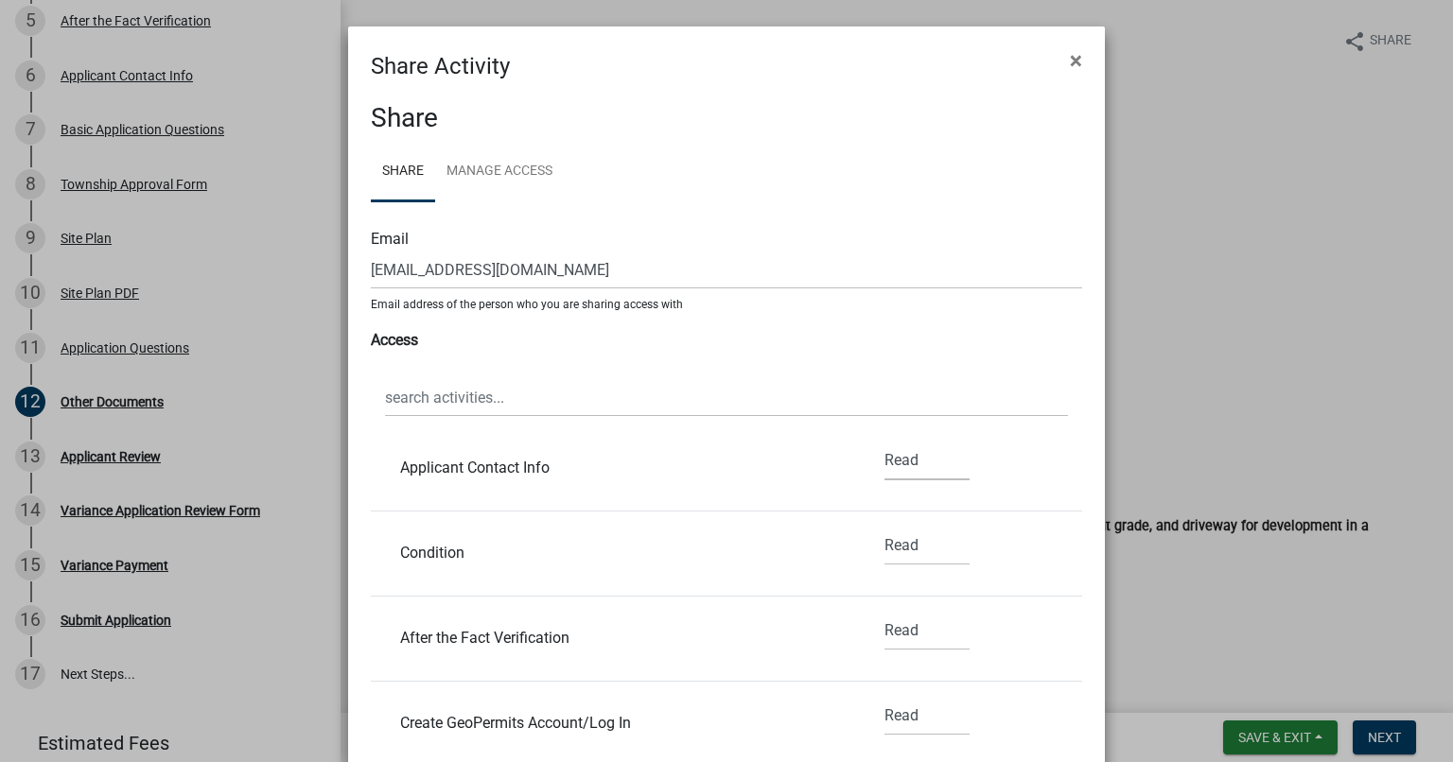
click at [894, 465] on select "None Read Edit" at bounding box center [926, 461] width 85 height 39
select select "1"
click at [884, 442] on select "None Read Edit" at bounding box center [926, 461] width 85 height 39
click at [900, 551] on select "None Read Edit" at bounding box center [926, 546] width 85 height 39
select select "1"
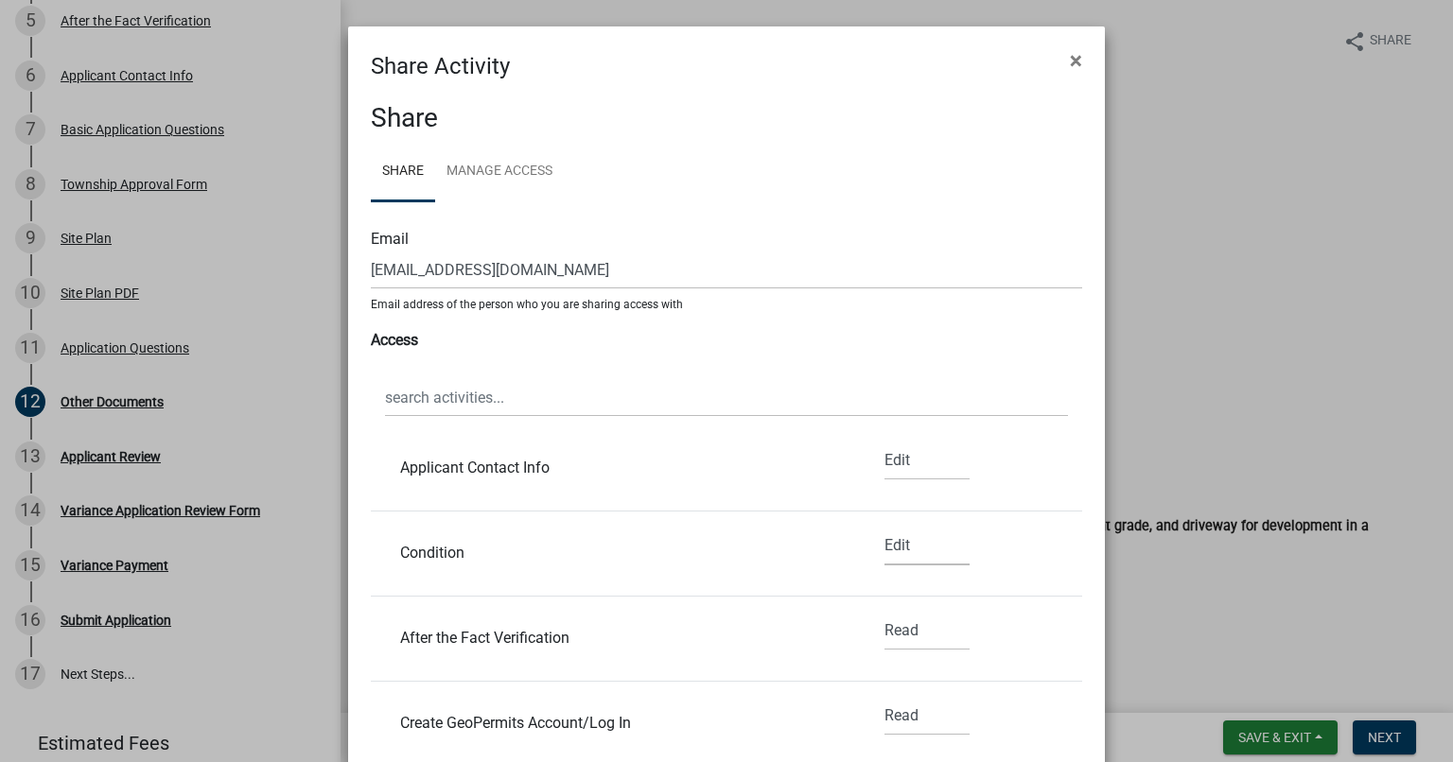
click at [884, 527] on select "None Read Edit" at bounding box center [926, 546] width 85 height 39
click at [888, 623] on select "None Read Edit" at bounding box center [926, 631] width 85 height 39
select select "1"
click at [884, 612] on select "None Read Edit" at bounding box center [926, 631] width 85 height 39
drag, startPoint x: 1075, startPoint y: 680, endPoint x: 1068, endPoint y: 716, distance: 36.7
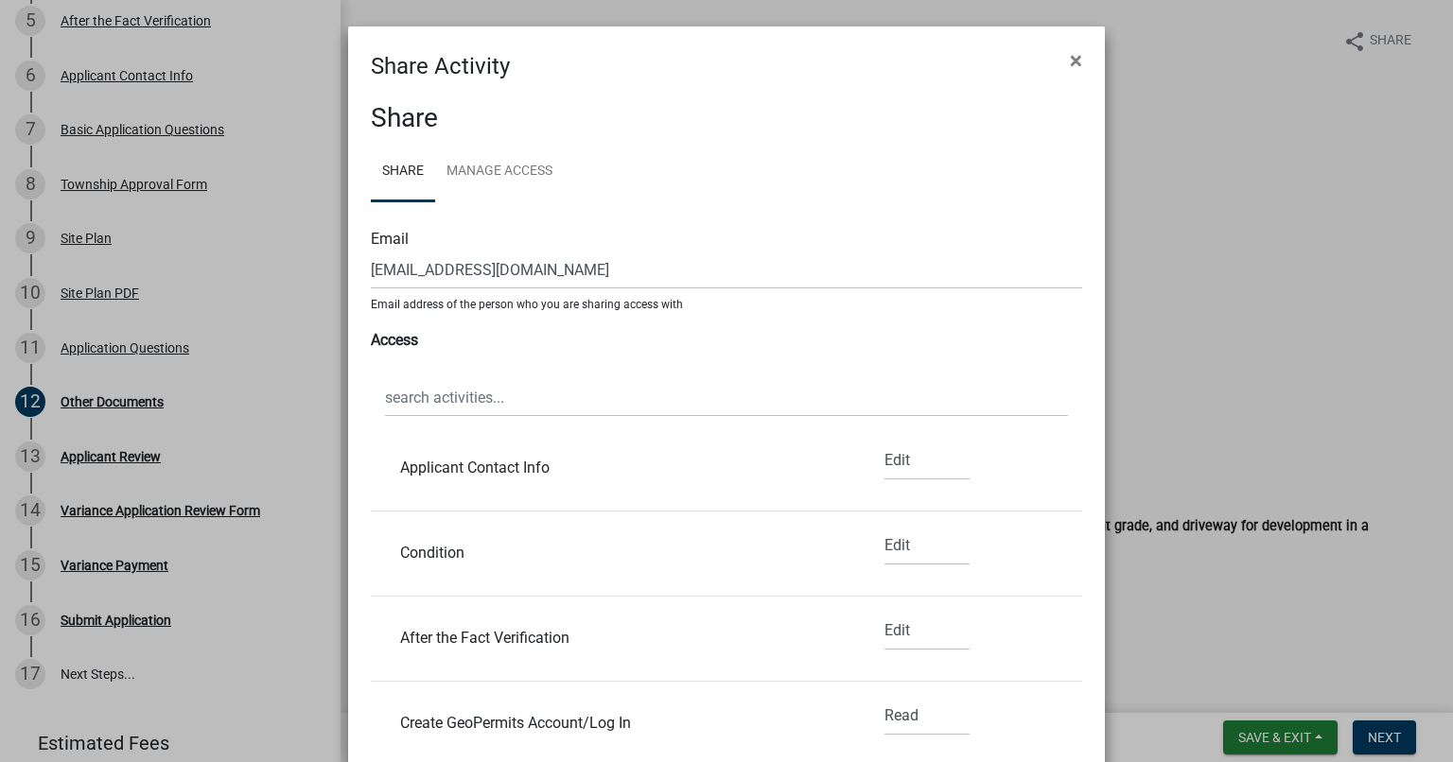
click at [1068, 716] on div "Share Share Manage Access Email contact@pegramdexter.com Email address of the p…" at bounding box center [726, 552] width 757 height 939
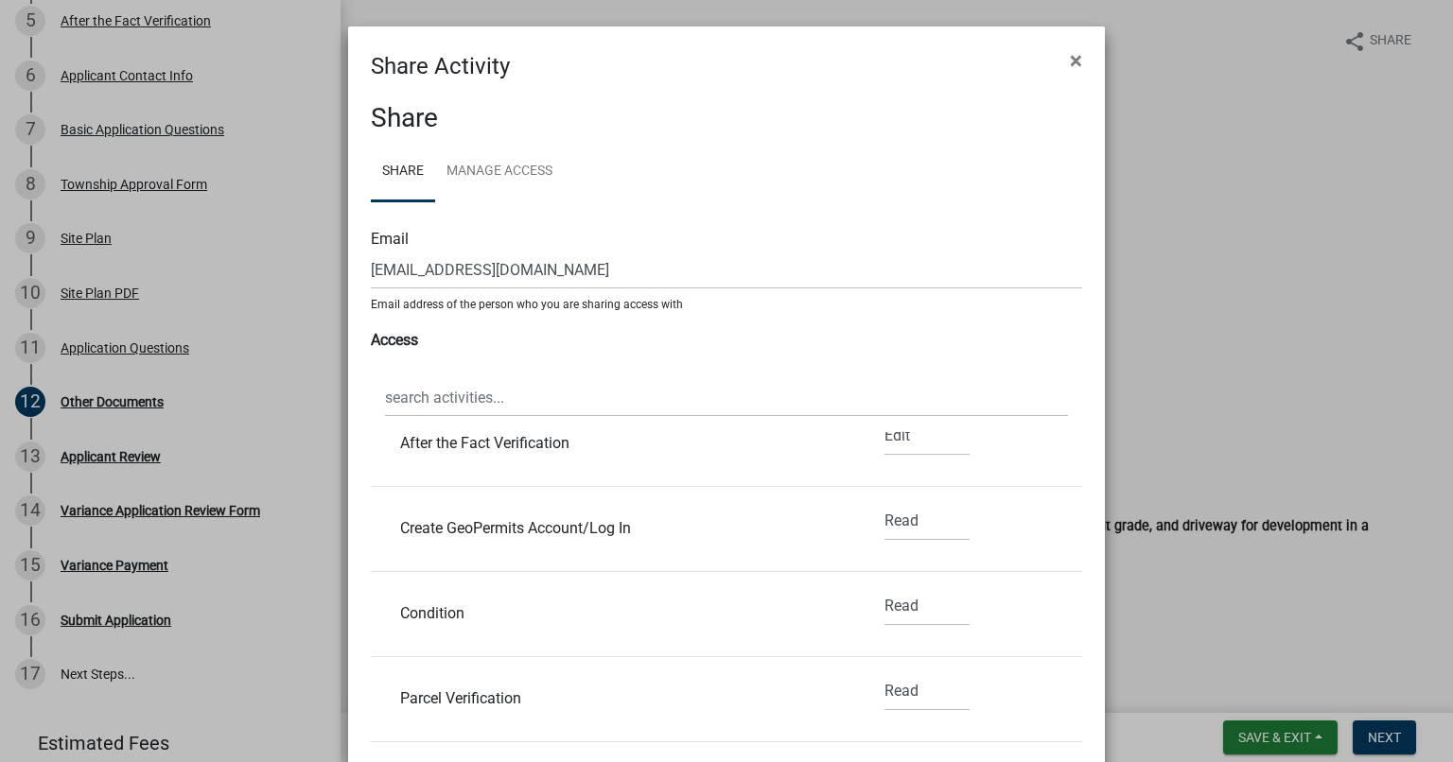
scroll to position [1166, 0]
click at [885, 521] on select "None Read Edit" at bounding box center [926, 522] width 85 height 39
select select "1"
click at [884, 503] on select "None Read Edit" at bounding box center [926, 522] width 85 height 39
click at [884, 607] on select "None Read Edit" at bounding box center [926, 607] width 85 height 39
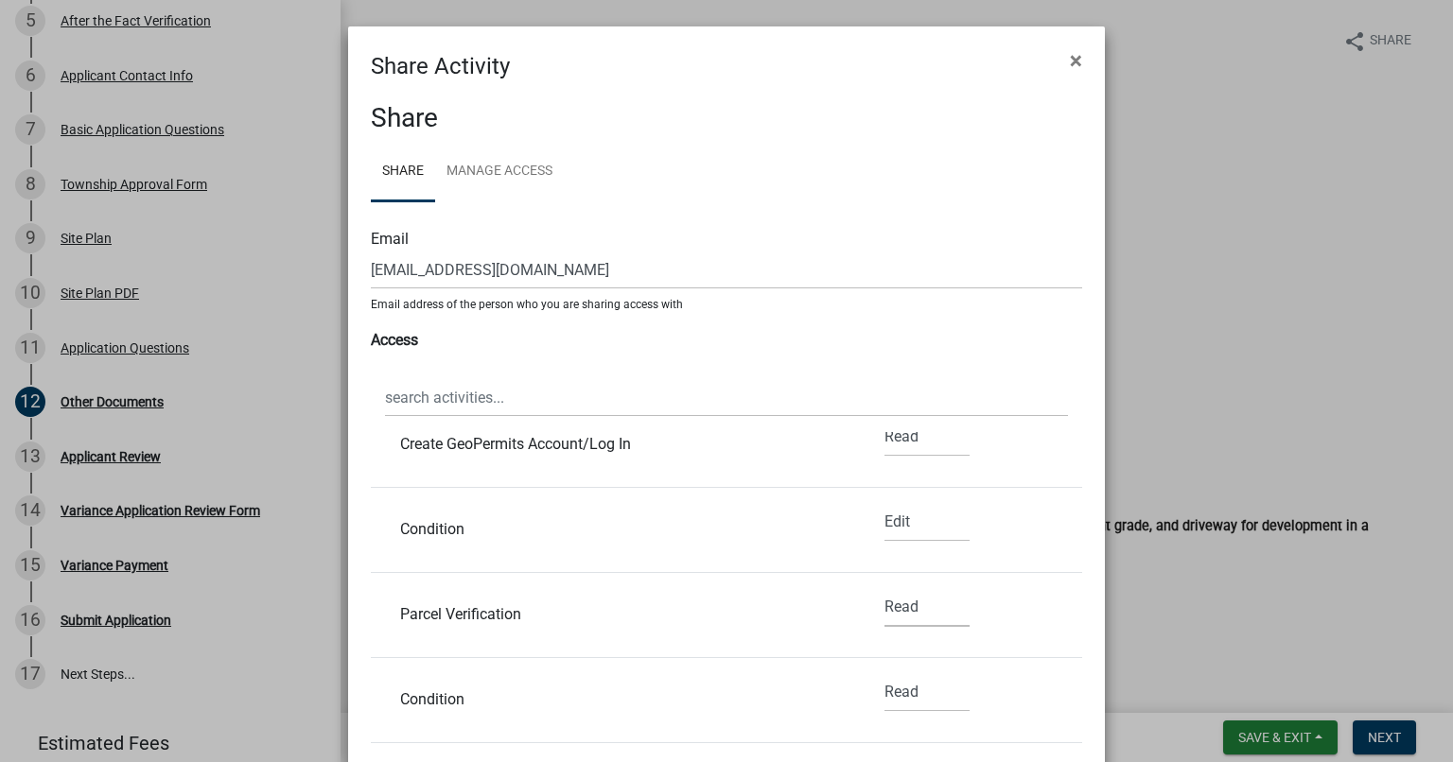
select select "1"
click at [884, 588] on select "None Read Edit" at bounding box center [926, 607] width 85 height 39
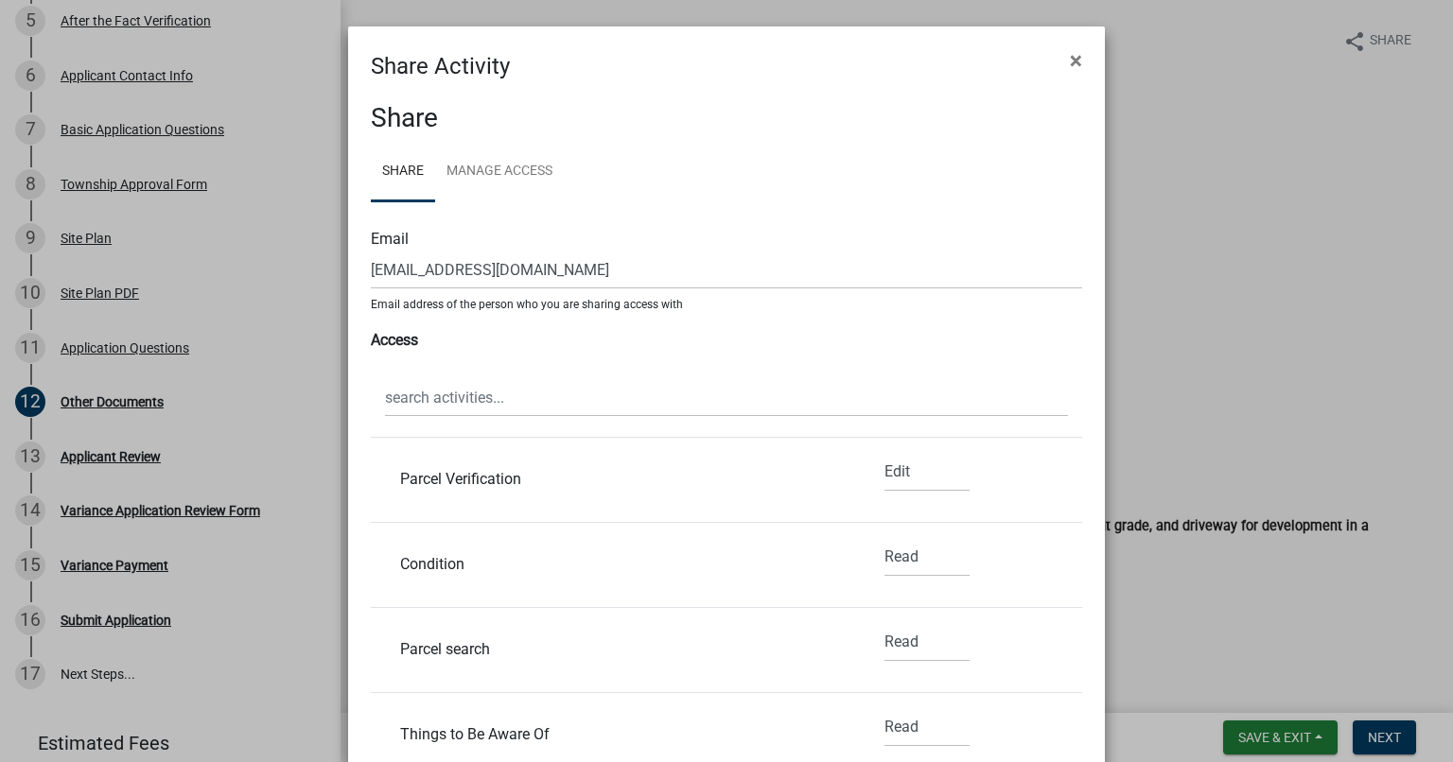
scroll to position [1318, 0]
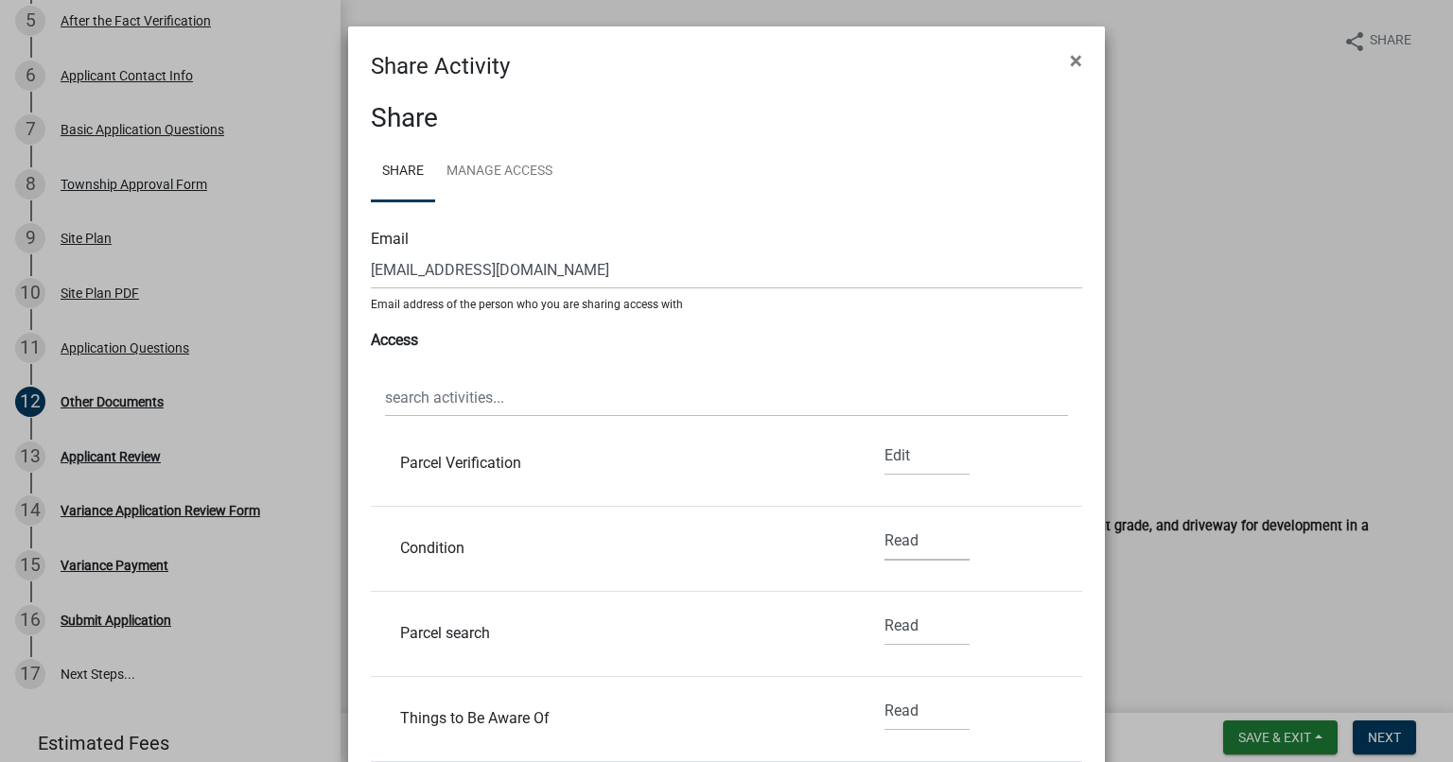
click at [884, 542] on select "None Read Edit" at bounding box center [926, 541] width 85 height 39
select select "1"
click at [884, 522] on select "None Read Edit" at bounding box center [926, 541] width 85 height 39
click at [896, 618] on select "None Read Edit" at bounding box center [926, 626] width 85 height 39
select select "1"
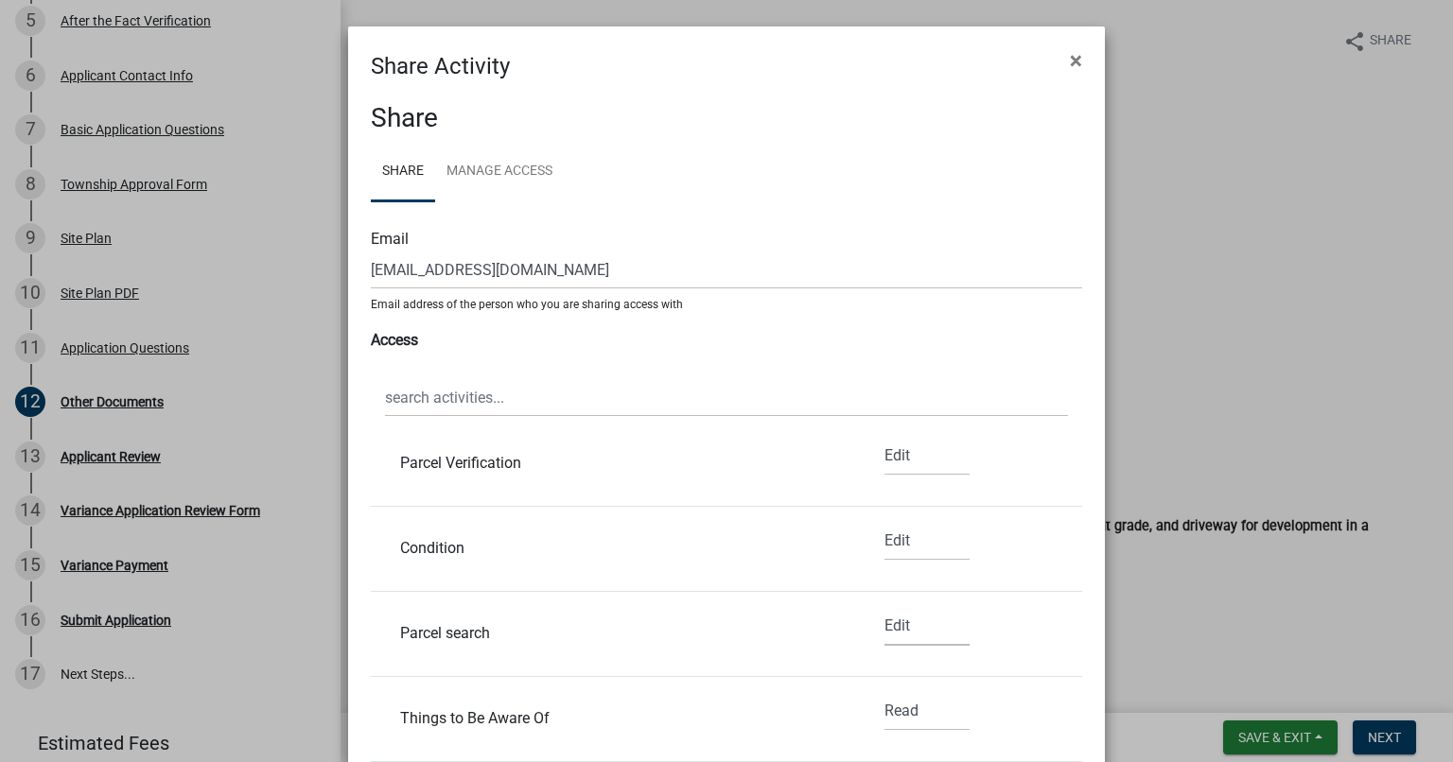
click at [884, 607] on select "None Read Edit" at bounding box center [926, 626] width 85 height 39
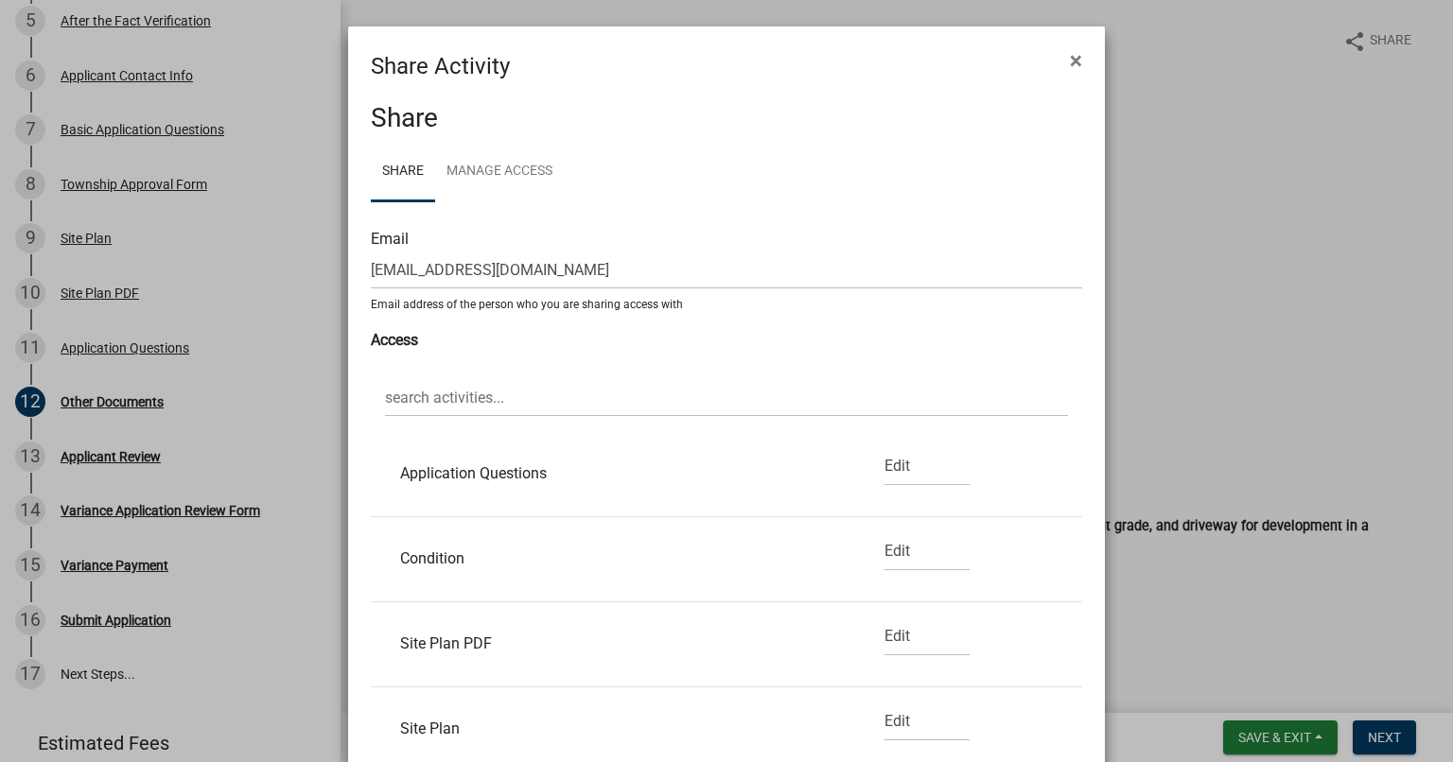
scroll to position [188, 0]
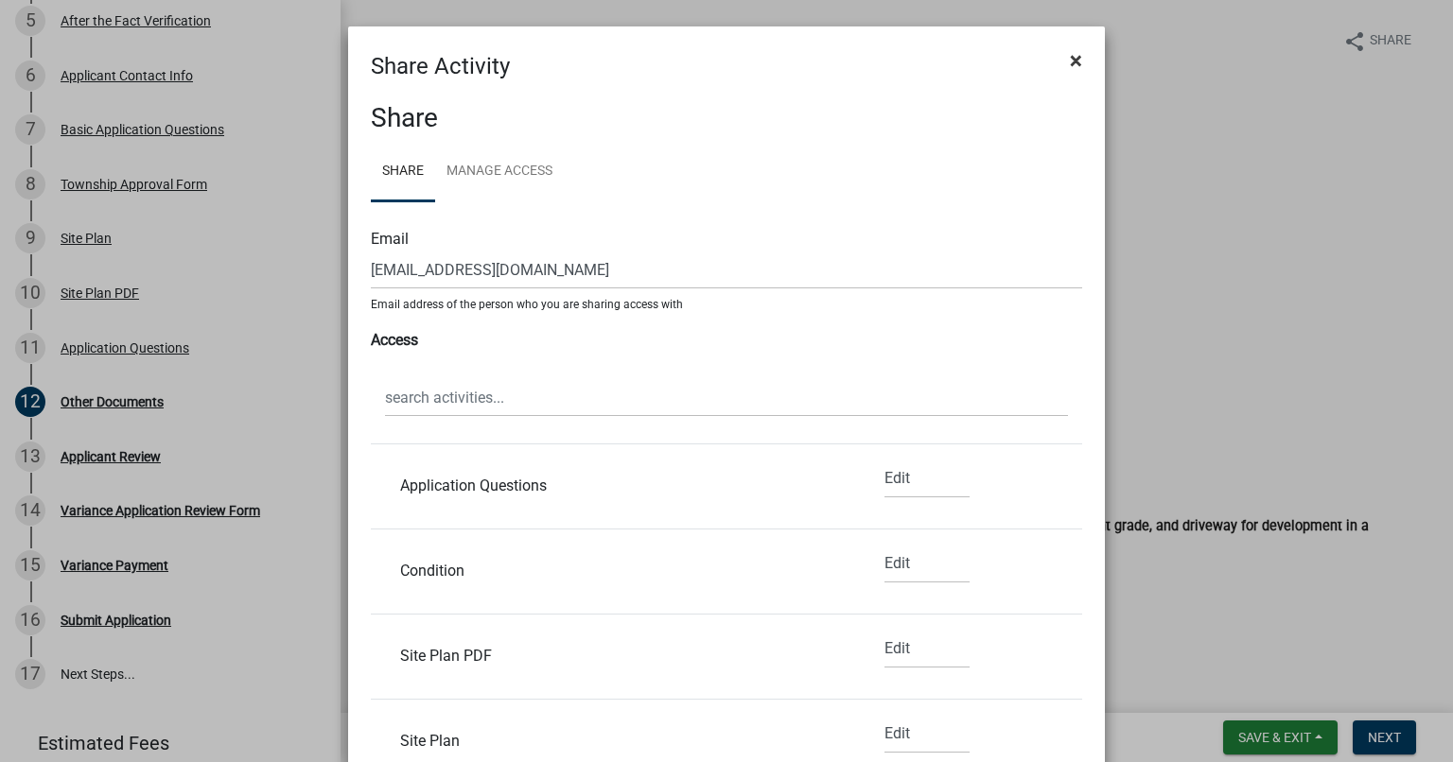
click at [1070, 61] on span "×" at bounding box center [1076, 60] width 12 height 26
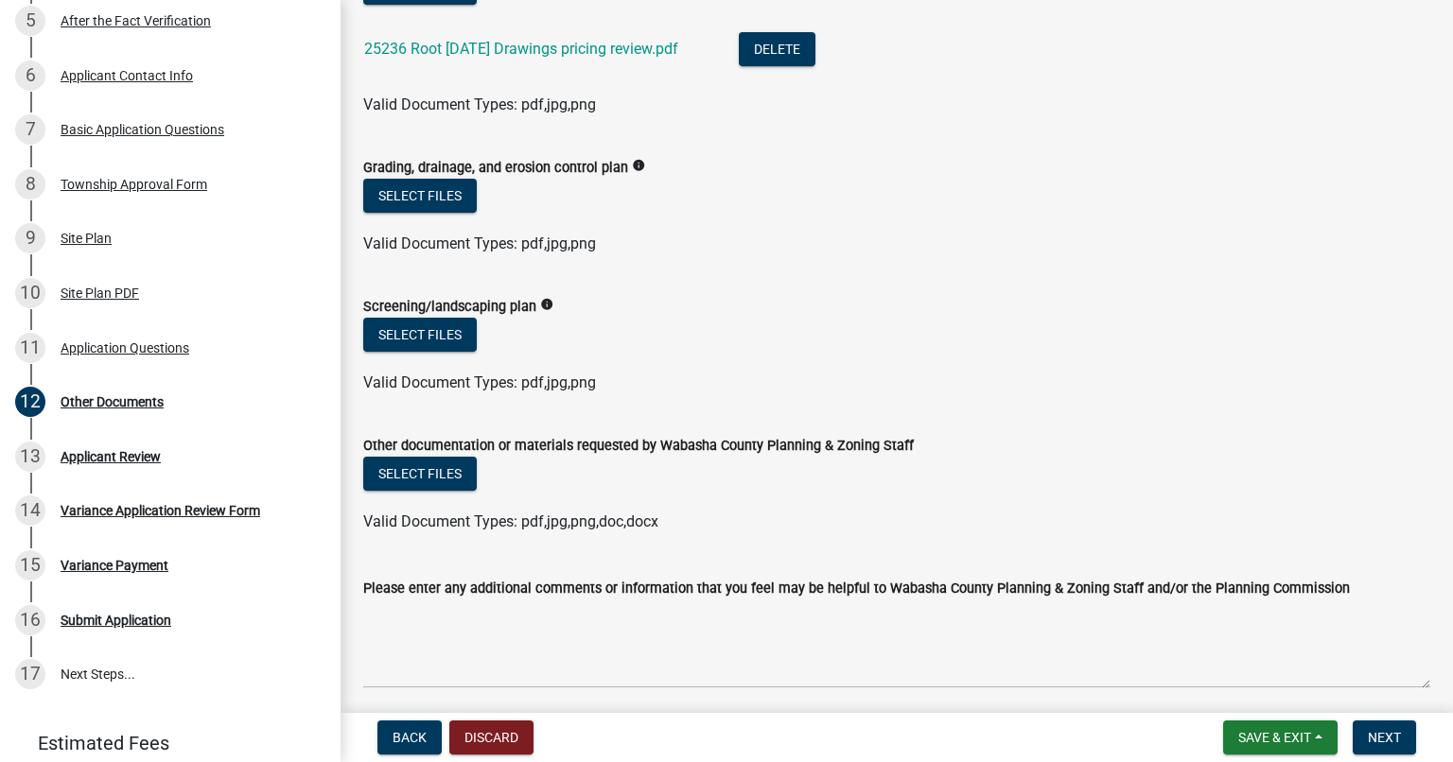
scroll to position [690, 0]
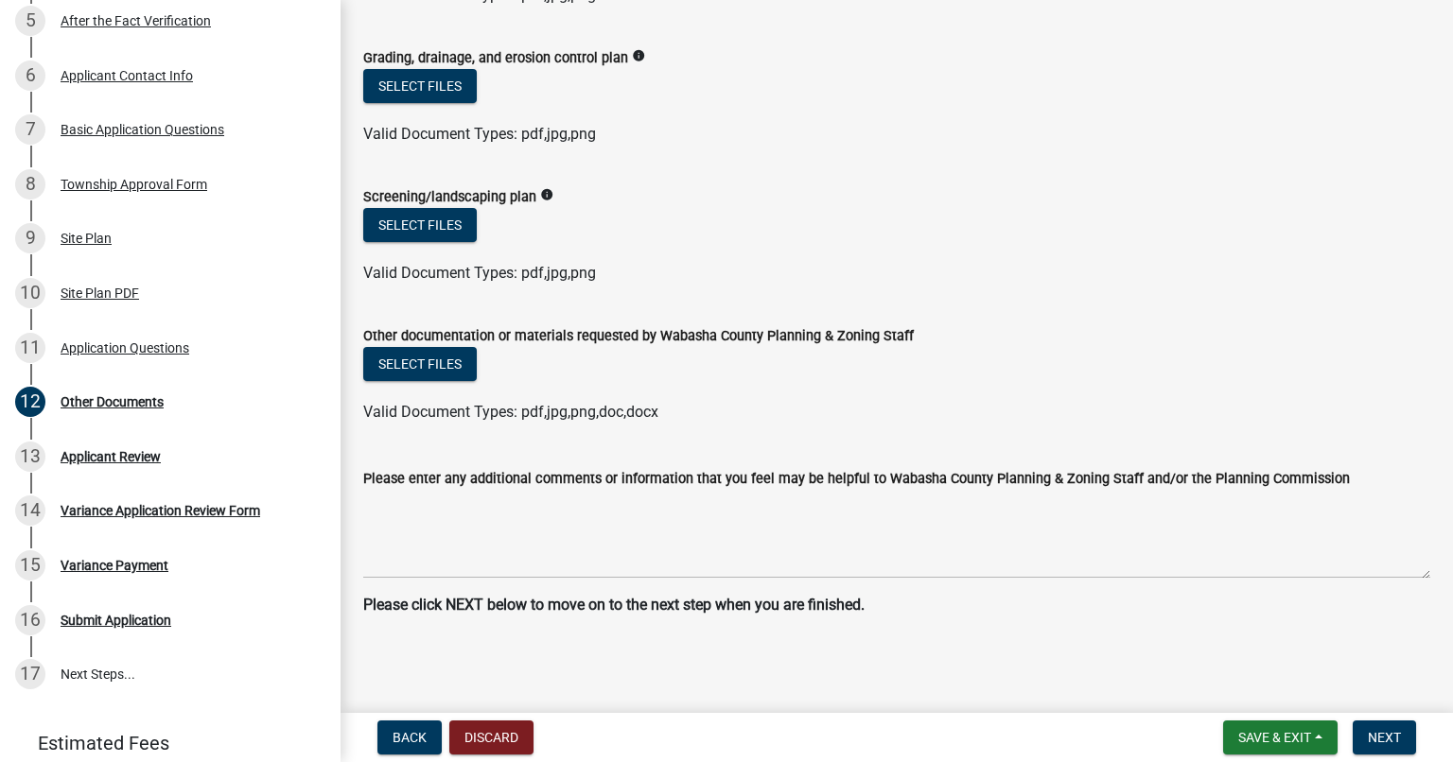
click at [997, 473] on label "Please enter any additional comments or information that you feel may be helpfu…" at bounding box center [856, 479] width 986 height 13
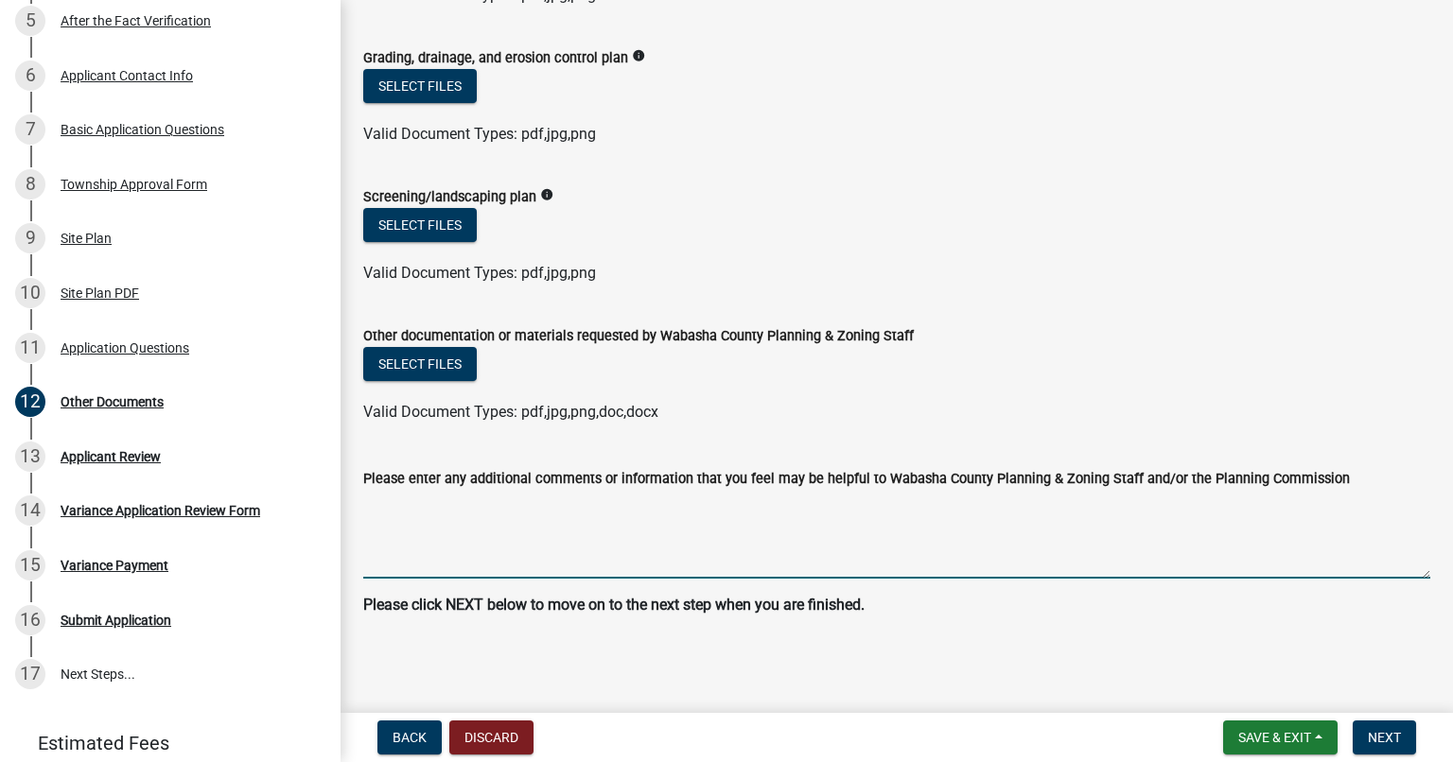
click at [997, 490] on textarea "Please enter any additional comments or information that you feel may be helpfu…" at bounding box center [896, 534] width 1067 height 89
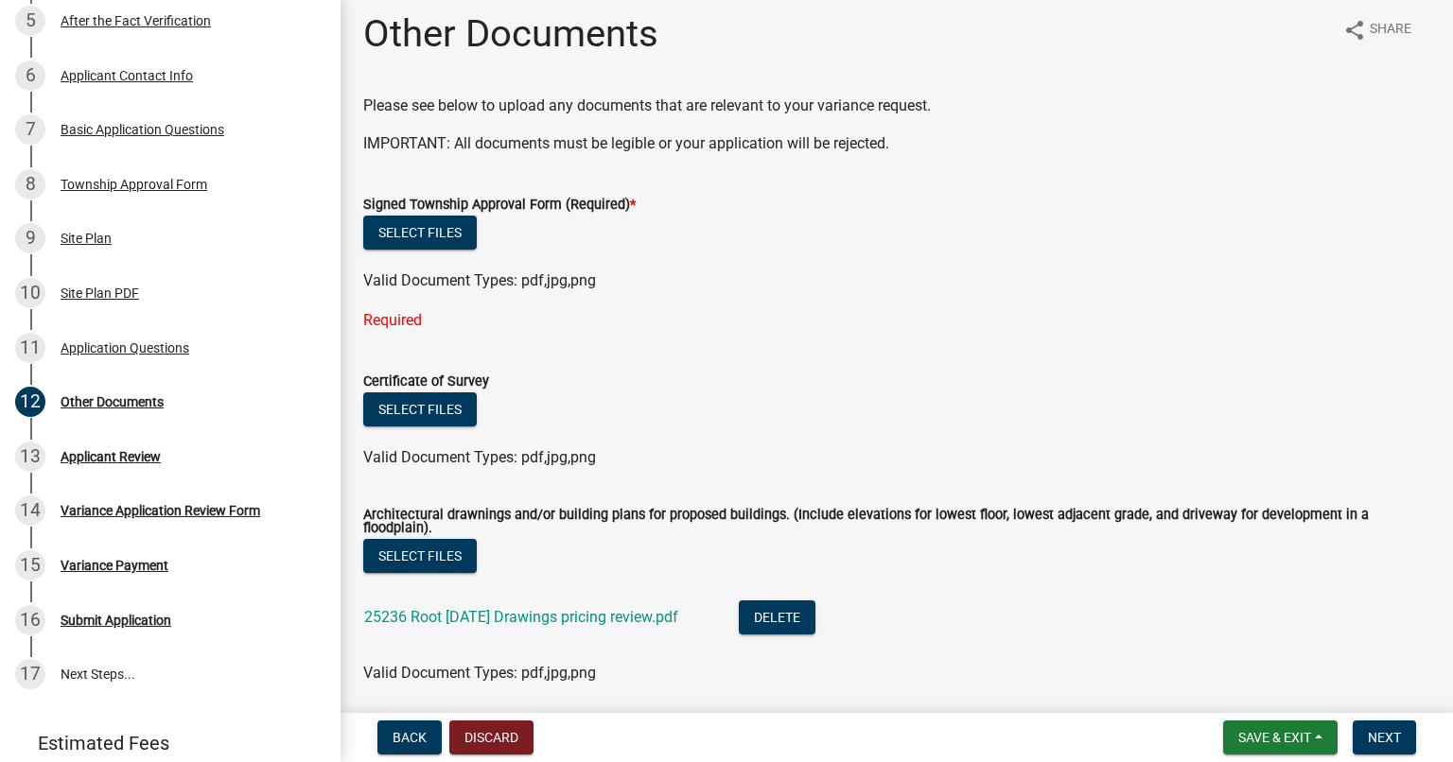
scroll to position [0, 0]
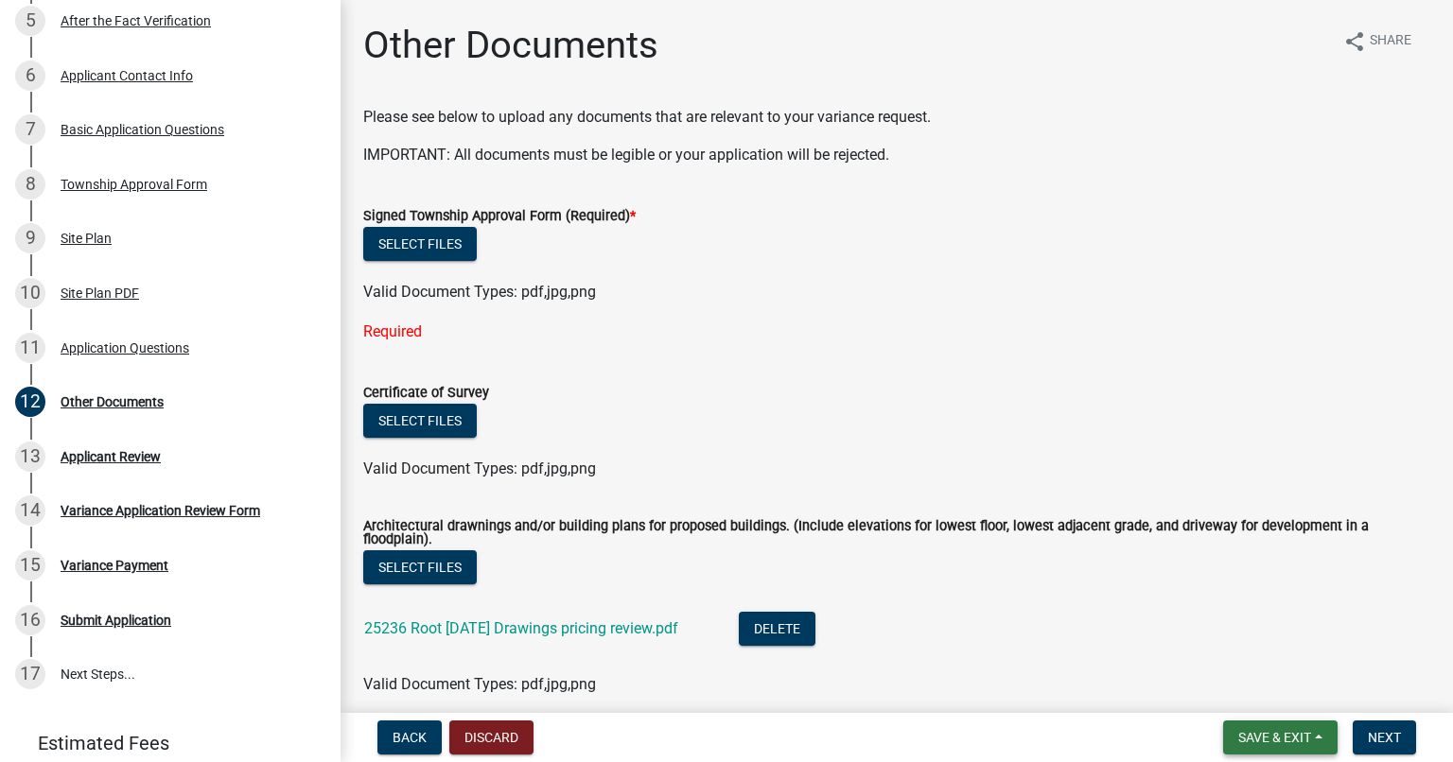
click at [1316, 736] on button "Save & Exit" at bounding box center [1280, 738] width 114 height 34
click at [1290, 643] on button "Save" at bounding box center [1261, 642] width 151 height 45
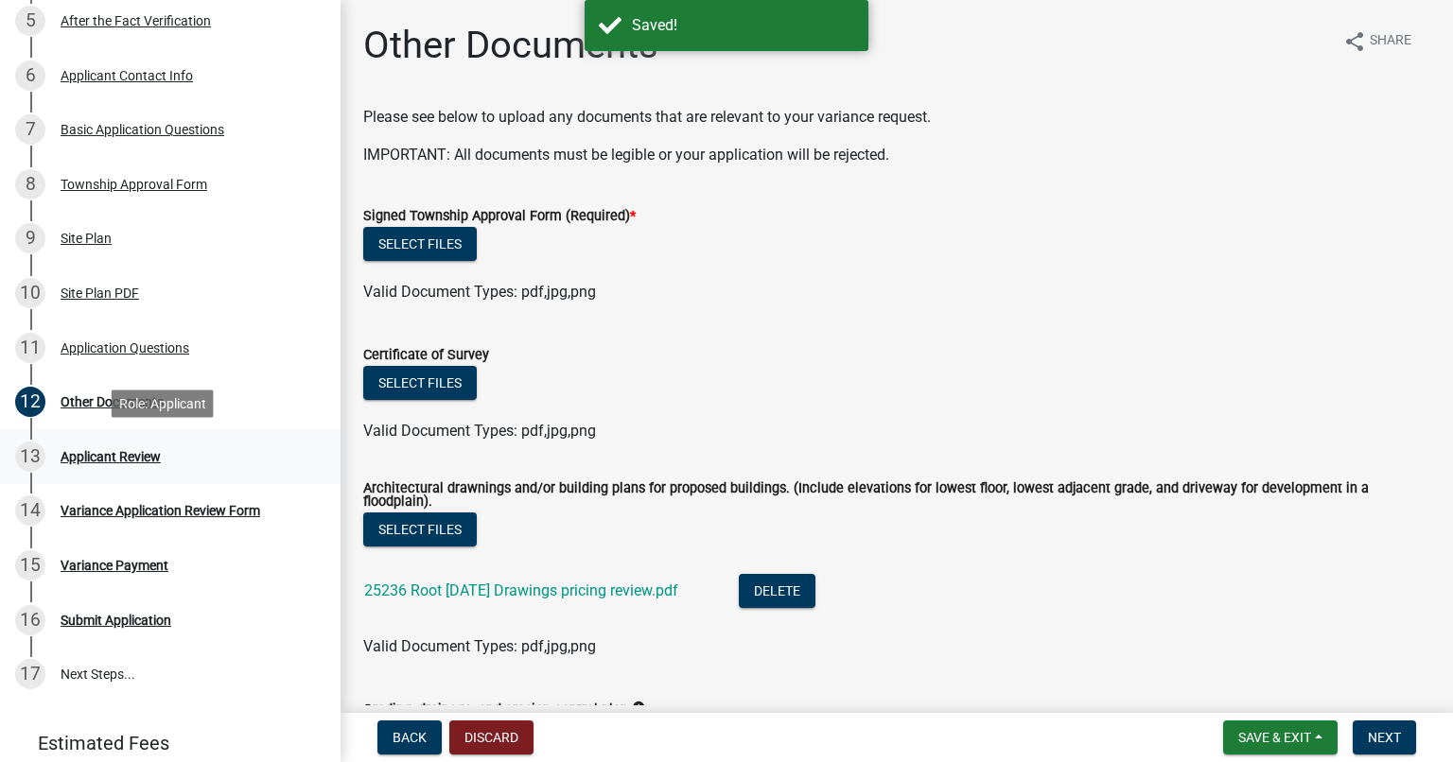
click at [136, 451] on div "Applicant Review" at bounding box center [111, 456] width 100 height 13
